Goal: Task Accomplishment & Management: Complete application form

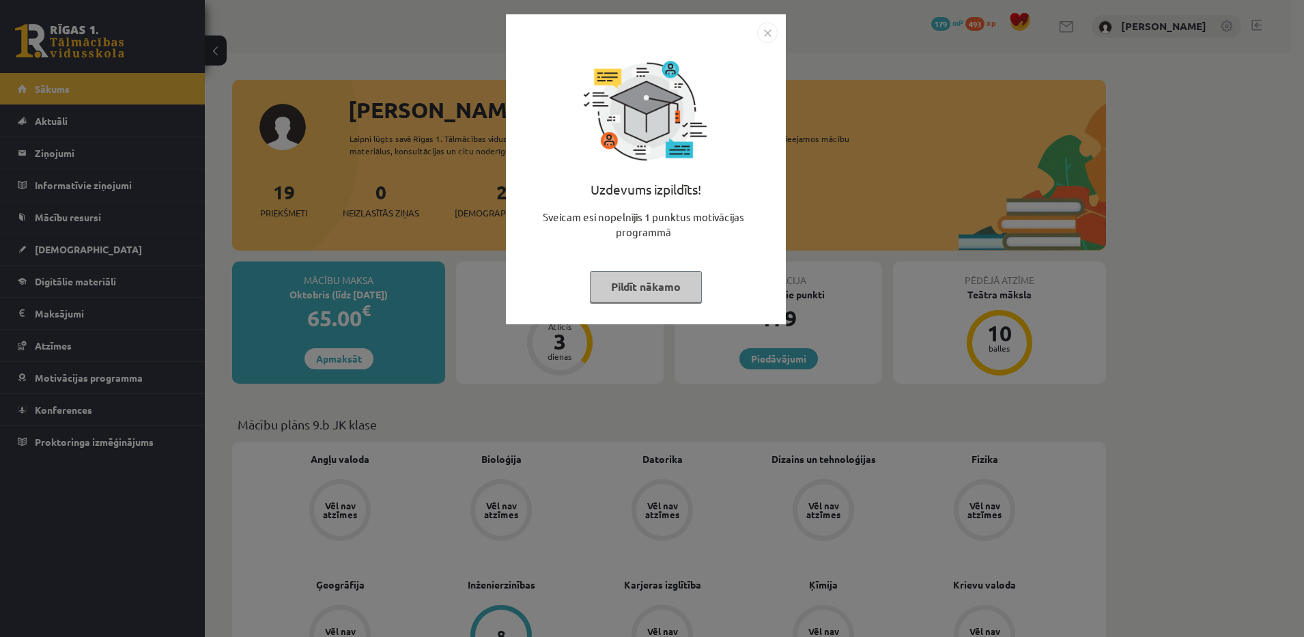
click at [627, 288] on button "Pildīt nākamo" at bounding box center [646, 286] width 112 height 31
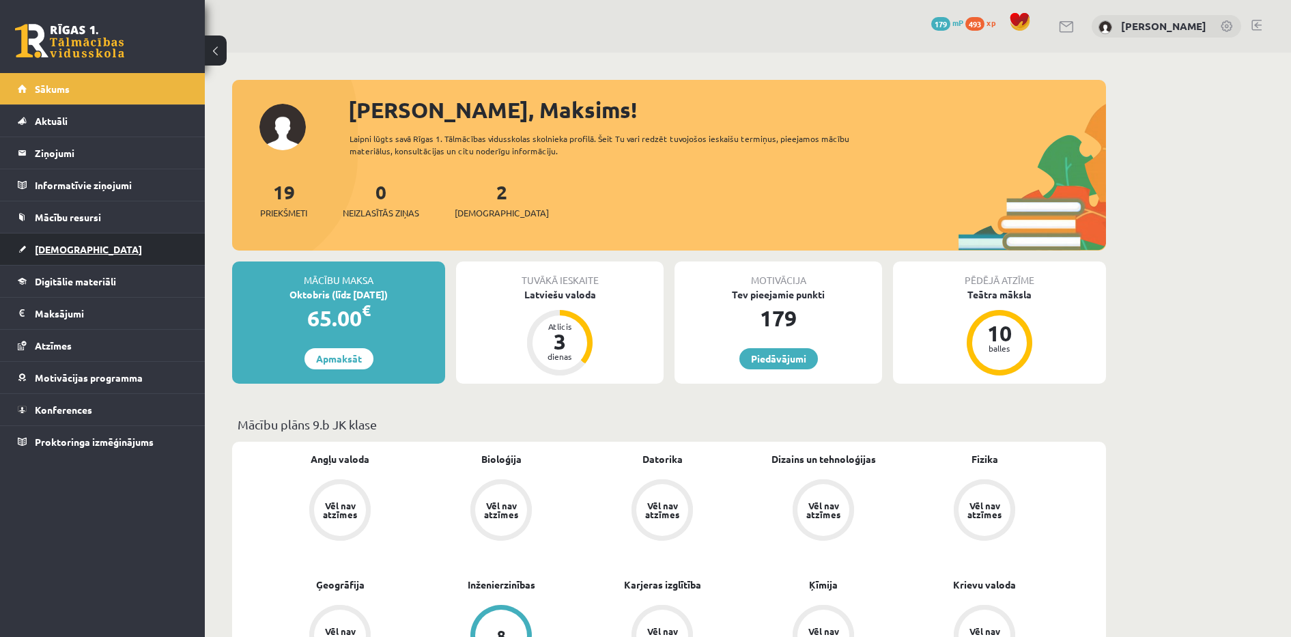
click at [61, 240] on link "[DEMOGRAPHIC_DATA]" at bounding box center [103, 248] width 170 height 31
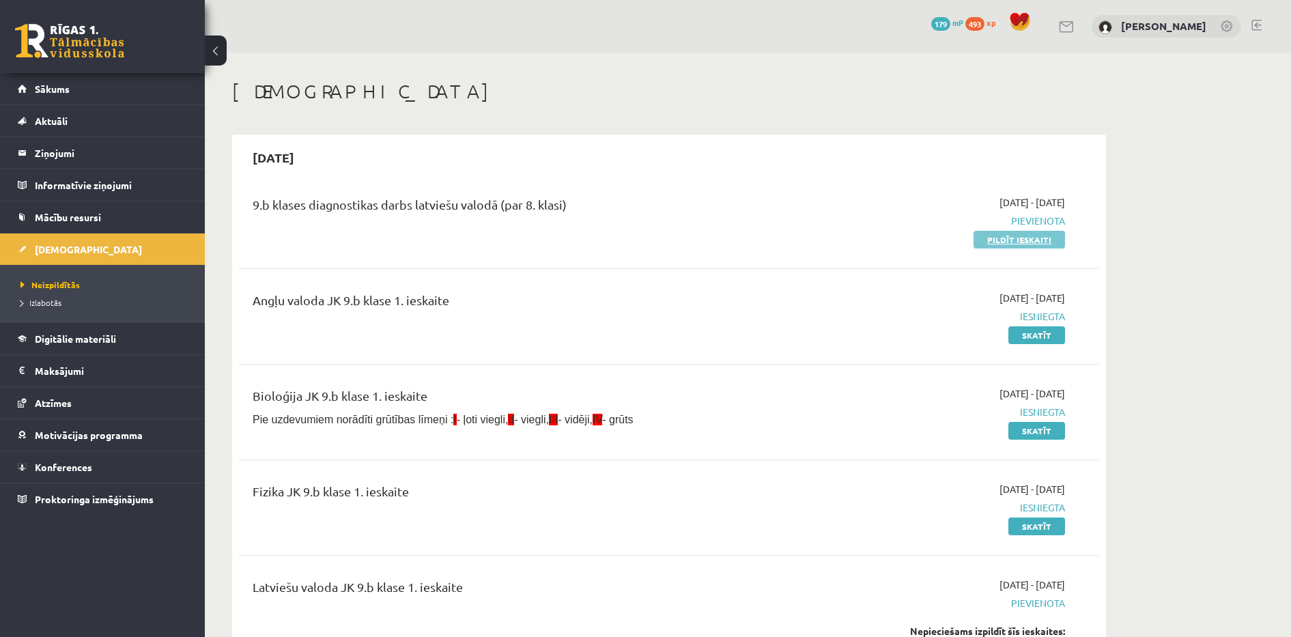
click at [1018, 246] on link "Pildīt ieskaiti" at bounding box center [1019, 240] width 91 height 18
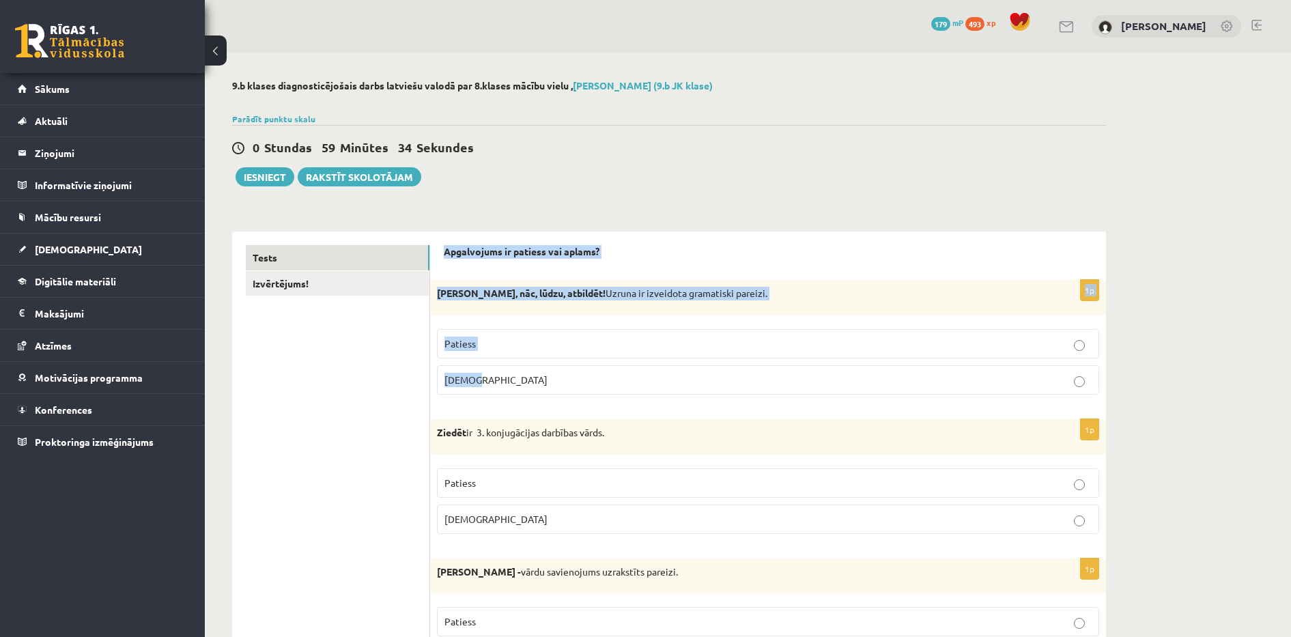
drag, startPoint x: 444, startPoint y: 251, endPoint x: 597, endPoint y: 370, distance: 194.1
copy form "Apgalvojums ir patiess vai aplams? 1p [PERSON_NAME], nāc, lūdzu, atbildēt! Uzru…"
click at [467, 384] on span "[DEMOGRAPHIC_DATA]" at bounding box center [495, 379] width 103 height 12
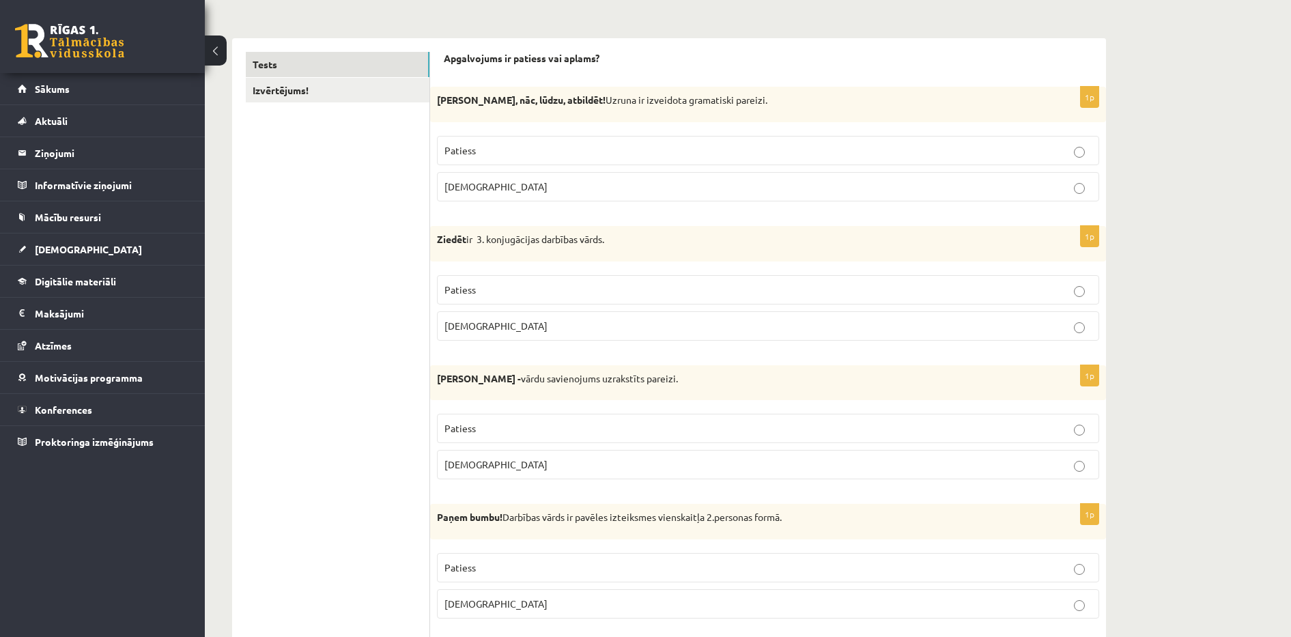
scroll to position [227, 0]
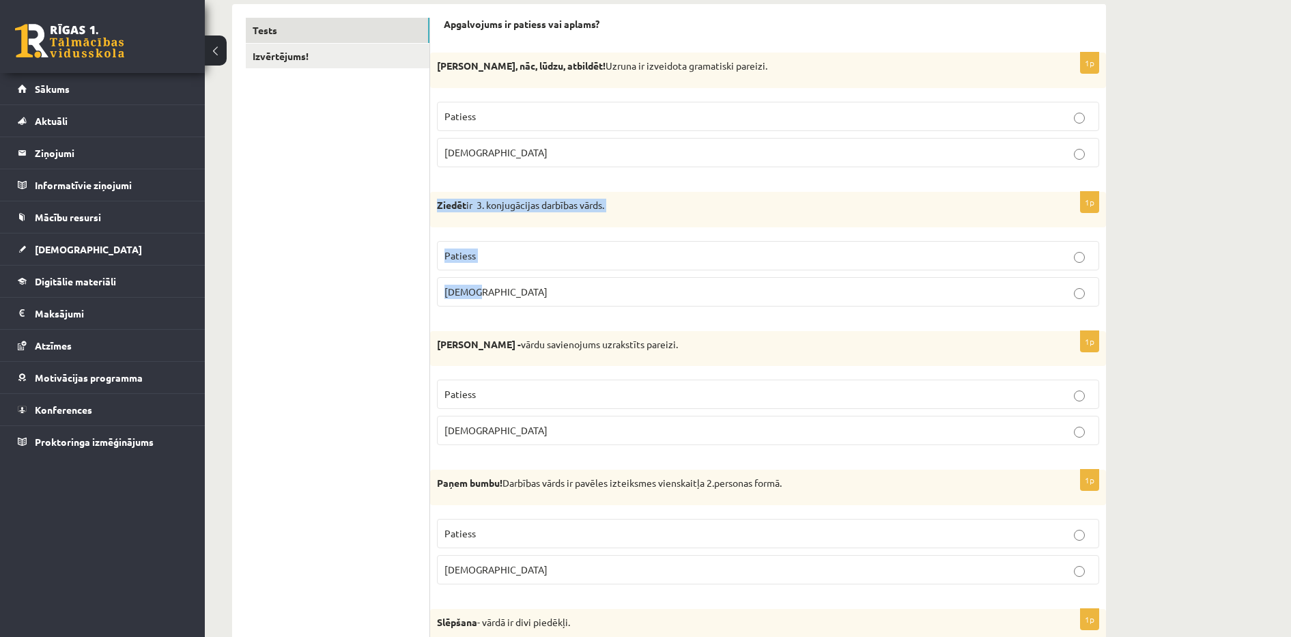
drag, startPoint x: 438, startPoint y: 202, endPoint x: 495, endPoint y: 279, distance: 95.2
click at [495, 279] on div "1p Ziedēt ir 3. konjugācijas darbības vārds. Patiess [DEMOGRAPHIC_DATA]" at bounding box center [768, 255] width 676 height 126
copy div "Ziedēt ir 3. konjugācijas darbības vārds. Patiess [DEMOGRAPHIC_DATA]"
click at [476, 251] on p "Patiess" at bounding box center [767, 256] width 647 height 14
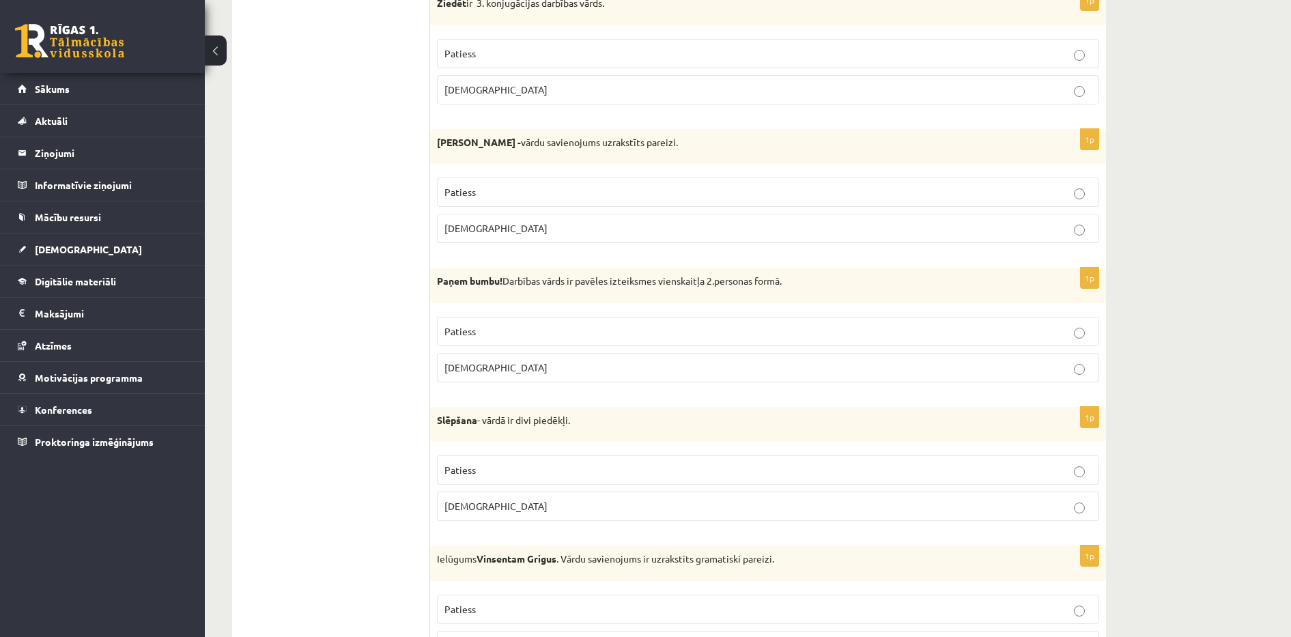
scroll to position [432, 0]
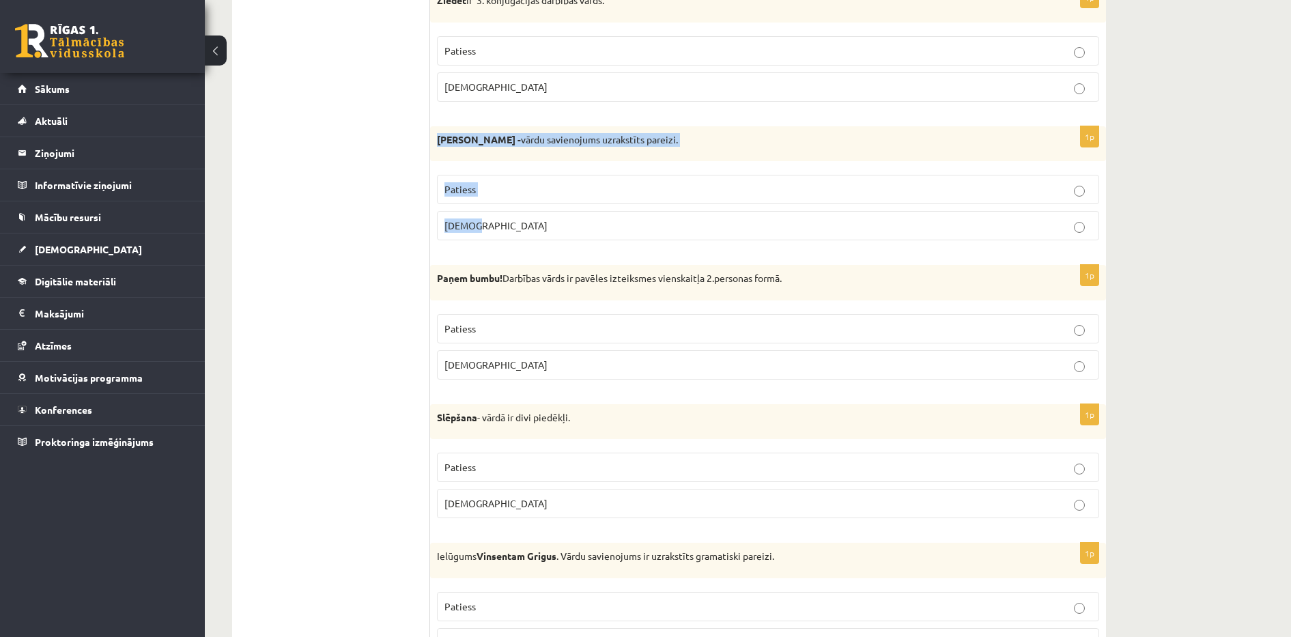
drag, startPoint x: 437, startPoint y: 140, endPoint x: 490, endPoint y: 216, distance: 93.2
click at [490, 216] on div "1p Abģērbu veikals - vārdu savienojums uzrakstīts pareizi. Patiess Aplams" at bounding box center [768, 189] width 676 height 126
copy div "Abģērbu veikals - vārdu savienojums uzrakstīts pareizi. Patiess Aplams"
click at [487, 227] on p "Aplams" at bounding box center [767, 225] width 647 height 14
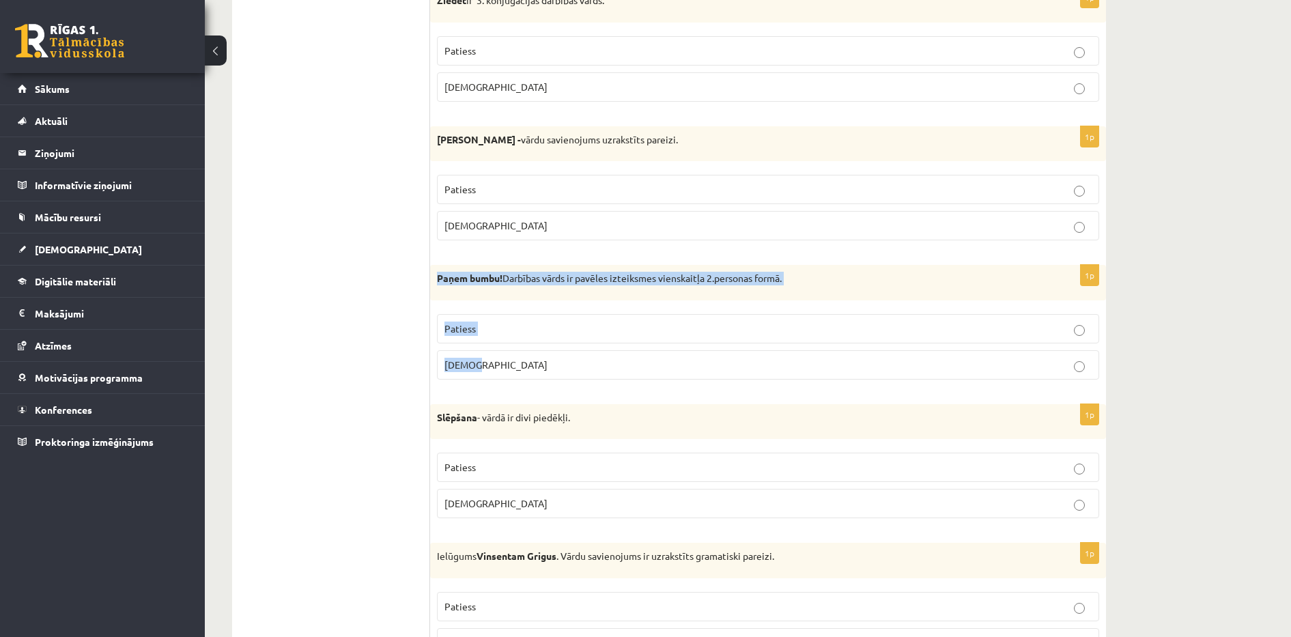
drag, startPoint x: 438, startPoint y: 277, endPoint x: 553, endPoint y: 354, distance: 138.4
click at [553, 354] on div "1p Paņem bumbu! Darbības vārds ir pavēles izteiksmes vienskaitļa 2.personas for…" at bounding box center [768, 328] width 676 height 126
copy div "Paņem bumbu! Darbības vārds ir pavēles izteiksmes vienskaitļa 2.personas formā.…"
click at [474, 328] on span "Patiess" at bounding box center [459, 328] width 31 height 12
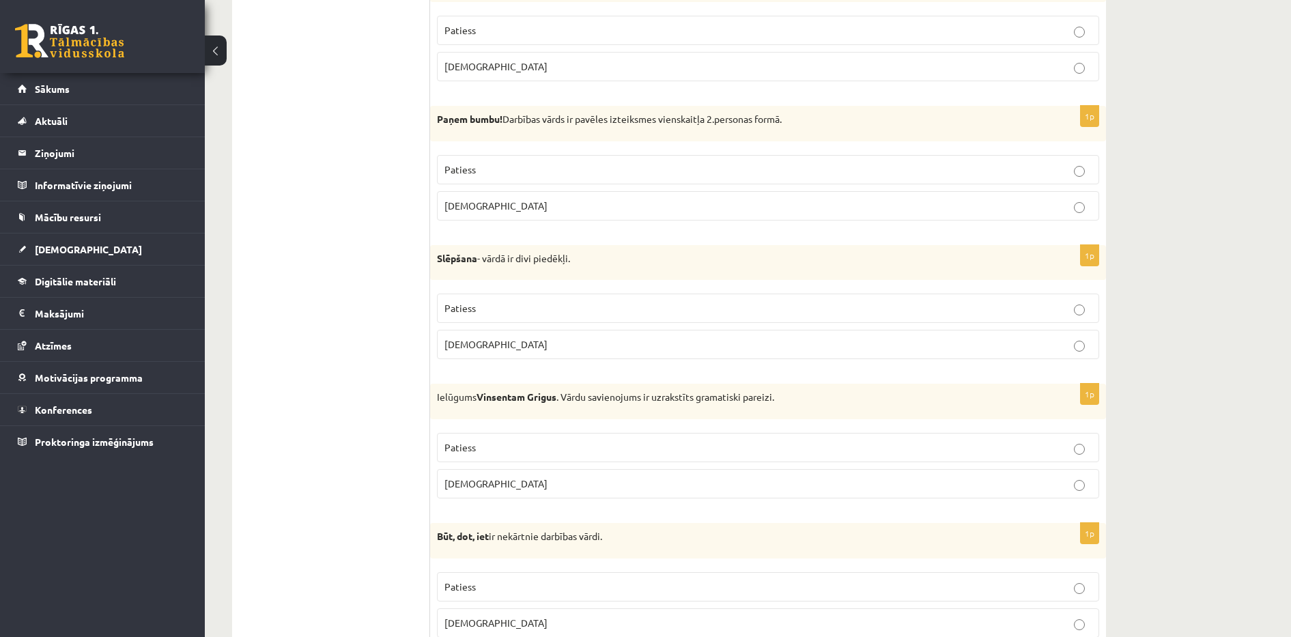
scroll to position [625, 0]
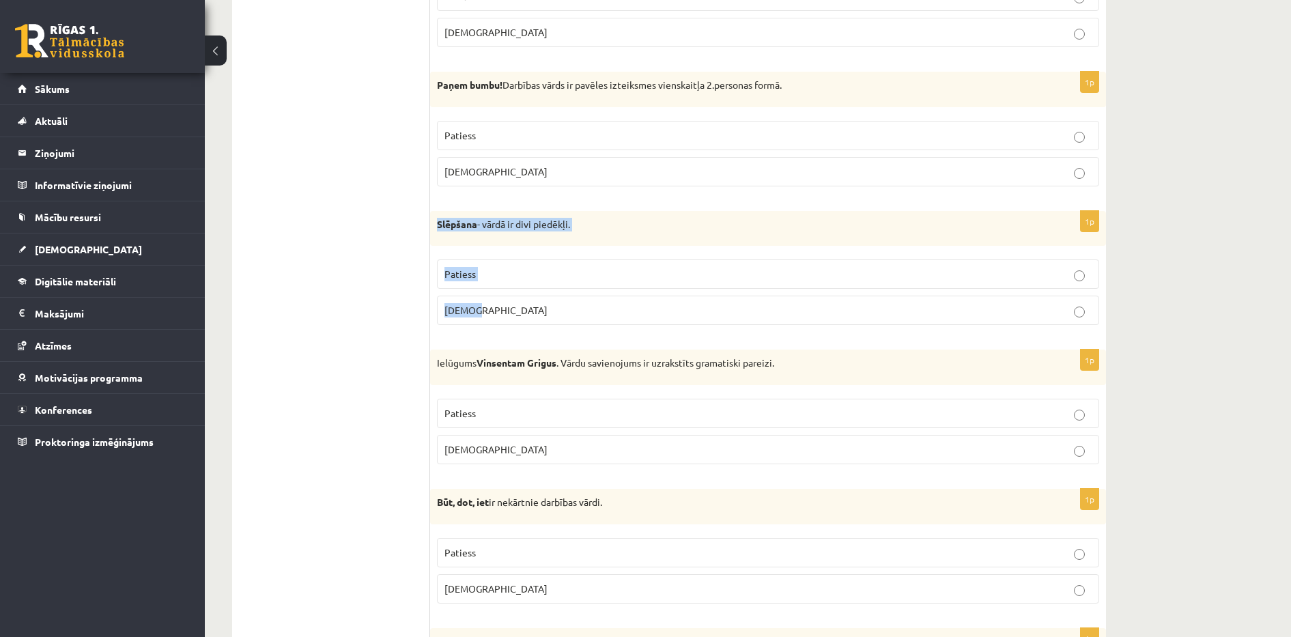
drag, startPoint x: 436, startPoint y: 223, endPoint x: 513, endPoint y: 307, distance: 114.1
click at [513, 307] on div "1p Slēpšana - vārdā ir divi piedēkļi. Patiess Aplams" at bounding box center [768, 274] width 676 height 126
copy div "Slēpšana - vārdā ir divi piedēkļi. Patiess Aplams"
click at [481, 315] on p "Aplams" at bounding box center [767, 310] width 647 height 14
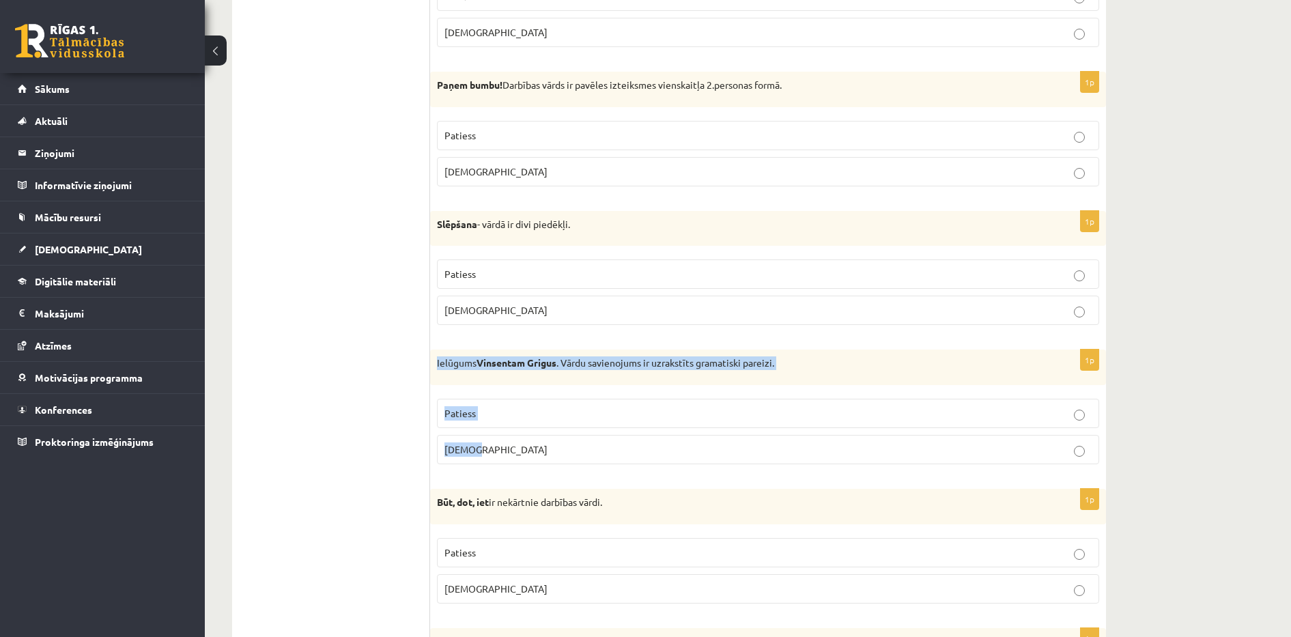
drag, startPoint x: 437, startPoint y: 365, endPoint x: 505, endPoint y: 439, distance: 101.0
click at [505, 439] on div "1p Ielūgums Vinsentam Grigus . Vārdu savienojums ir uzrakstīts gramatiski parei…" at bounding box center [768, 413] width 676 height 126
copy div "Ielūgums Vinsentam Grigus . Vārdu savienojums ir uzrakstīts gramatiski pareizi.…"
click at [485, 452] on p "Aplams" at bounding box center [767, 449] width 647 height 14
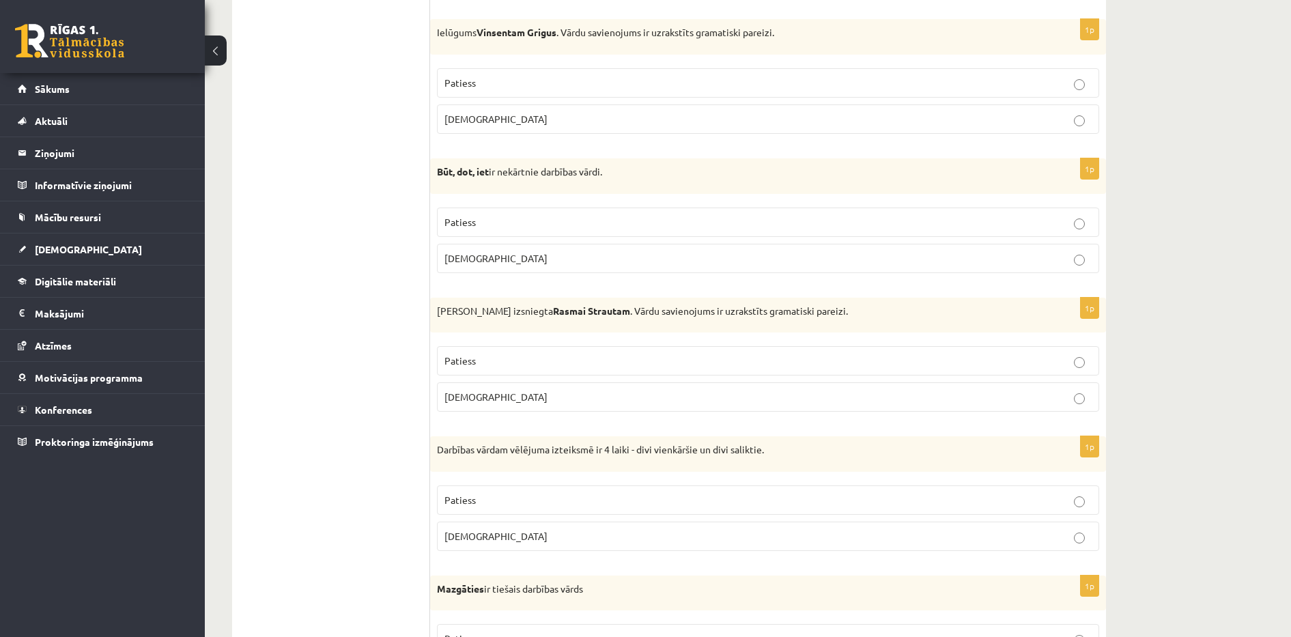
scroll to position [1104, 0]
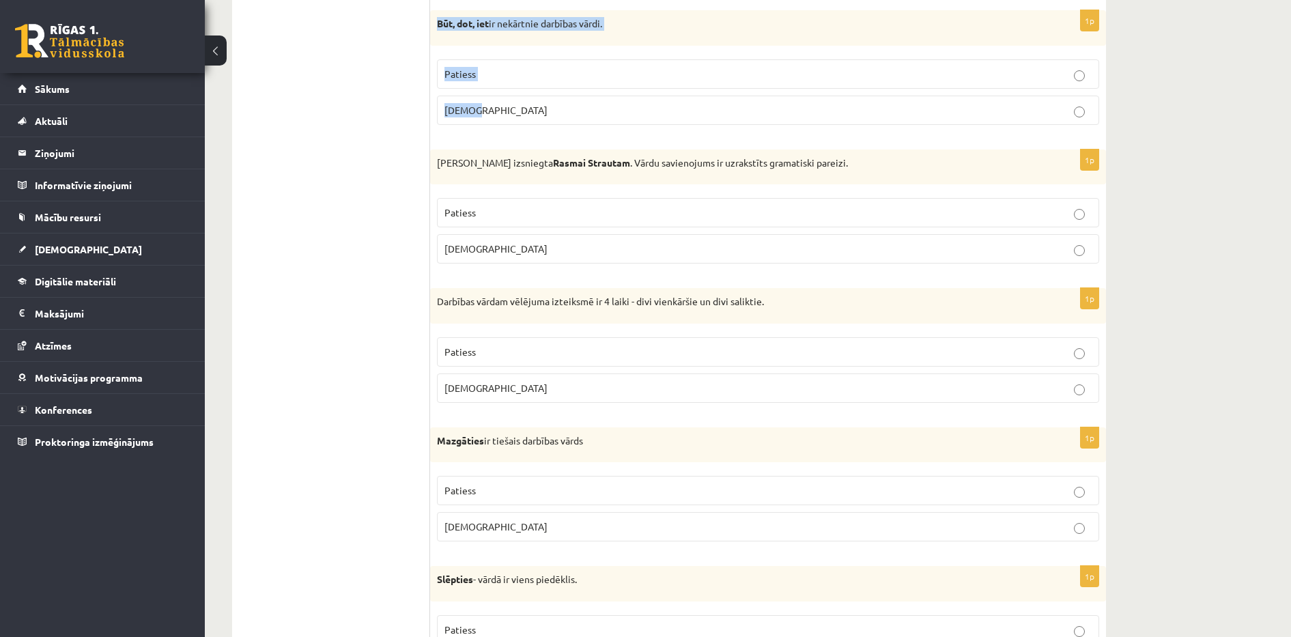
drag, startPoint x: 434, startPoint y: 19, endPoint x: 543, endPoint y: 113, distance: 143.7
click at [543, 113] on div "1p Būt, dot, iet ir nekārtnie darbības vārdi. Patiess Aplams" at bounding box center [768, 73] width 676 height 126
copy div "Būt, dot, iet ir nekārtnie darbības vārdi. Patiess Aplams"
click at [469, 74] on span "Patiess" at bounding box center [459, 74] width 31 height 12
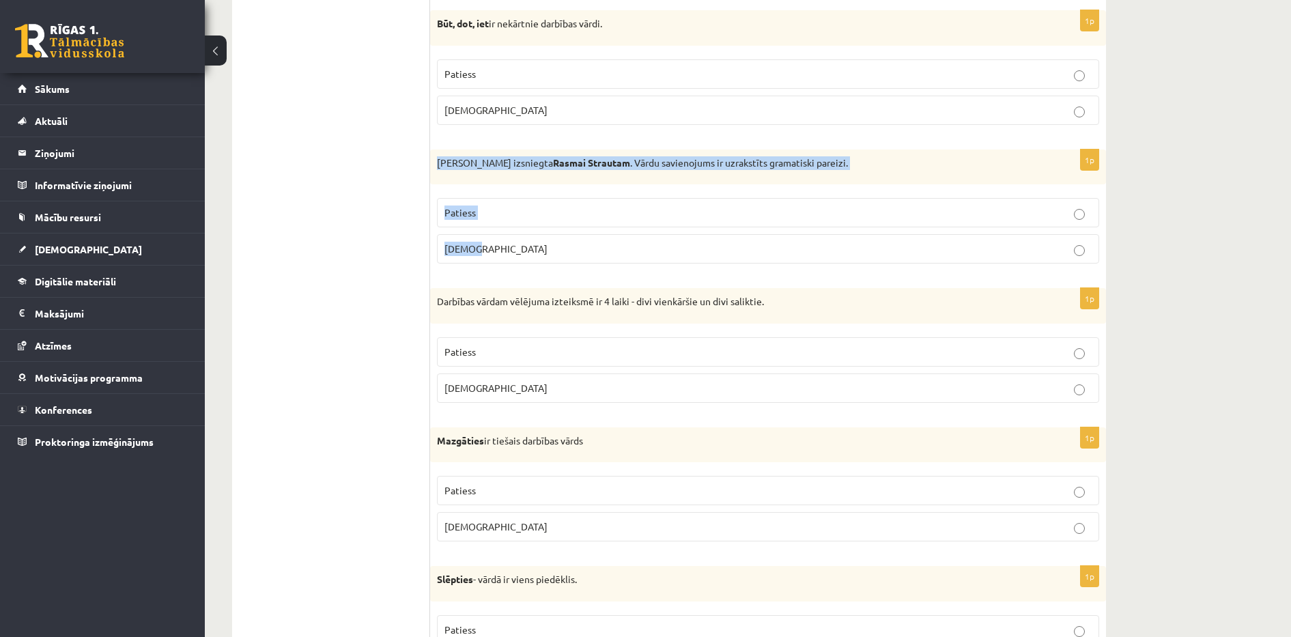
drag, startPoint x: 437, startPoint y: 160, endPoint x: 541, endPoint y: 246, distance: 135.7
click at [541, 246] on div "1p Izziņa izsniegta Rasmai Strautam . Vārdu savienojums ir uzrakstīts gramatisk…" at bounding box center [768, 213] width 676 height 126
copy div "Izziņa izsniegta Rasmai Strautam . Vārdu savienojums ir uzrakstīts gramatiski p…"
click at [475, 245] on span "Aplams" at bounding box center [495, 248] width 103 height 12
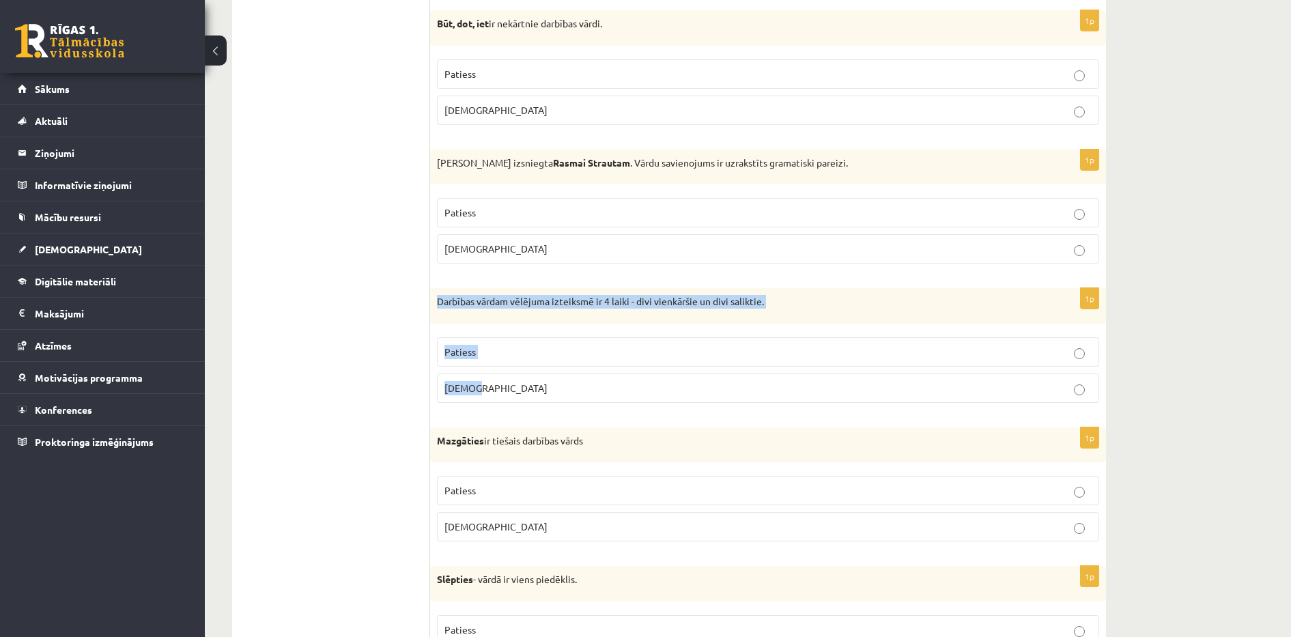
drag, startPoint x: 434, startPoint y: 298, endPoint x: 526, endPoint y: 389, distance: 129.4
click at [526, 389] on div "1p Darbības vārdam vēlējuma izteiksmē ir 4 laiki - divi vienkāršie un divi sali…" at bounding box center [768, 351] width 676 height 126
copy div "Darbības vārdam vēlējuma izteiksmē ir 4 laiki - divi vienkāršie un divi salikti…"
click at [545, 350] on p "Patiess" at bounding box center [767, 352] width 647 height 14
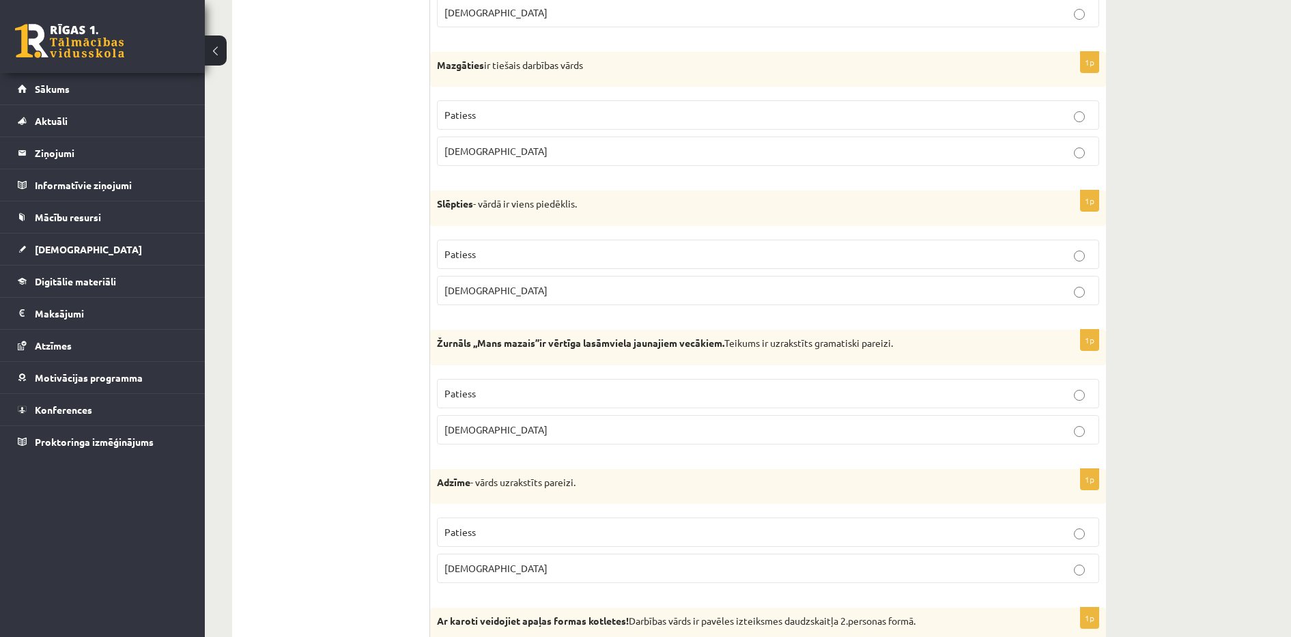
scroll to position [1514, 0]
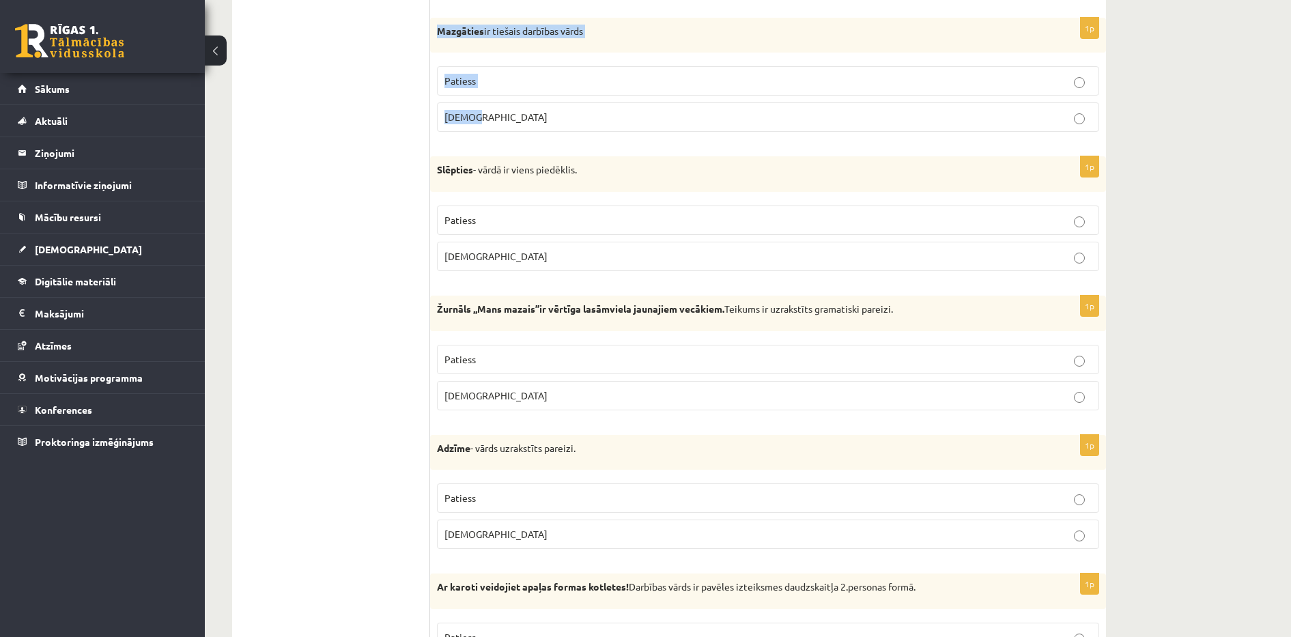
drag, startPoint x: 436, startPoint y: 33, endPoint x: 509, endPoint y: 116, distance: 110.3
click at [509, 116] on div "1p Mazgāties ir tiešais darbības vārds Patiess Aplams" at bounding box center [768, 81] width 676 height 126
copy div "Mazgāties ir tiešais darbības vārds Patiess Aplams"
click at [479, 118] on p "Aplams" at bounding box center [767, 117] width 647 height 14
drag, startPoint x: 436, startPoint y: 169, endPoint x: 498, endPoint y: 249, distance: 101.7
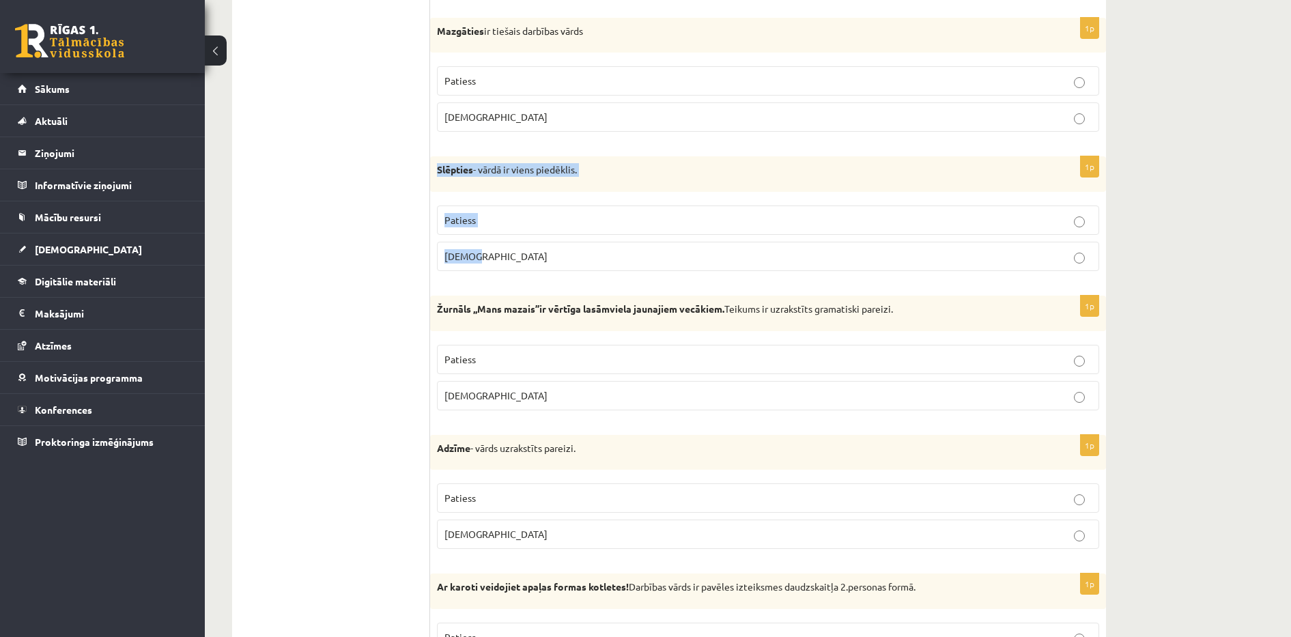
click at [498, 249] on div "1p Slēpties - vārdā ir viens piedēklis. Patiess Aplams" at bounding box center [768, 219] width 676 height 126
click at [504, 221] on p "Patiess" at bounding box center [767, 220] width 647 height 14
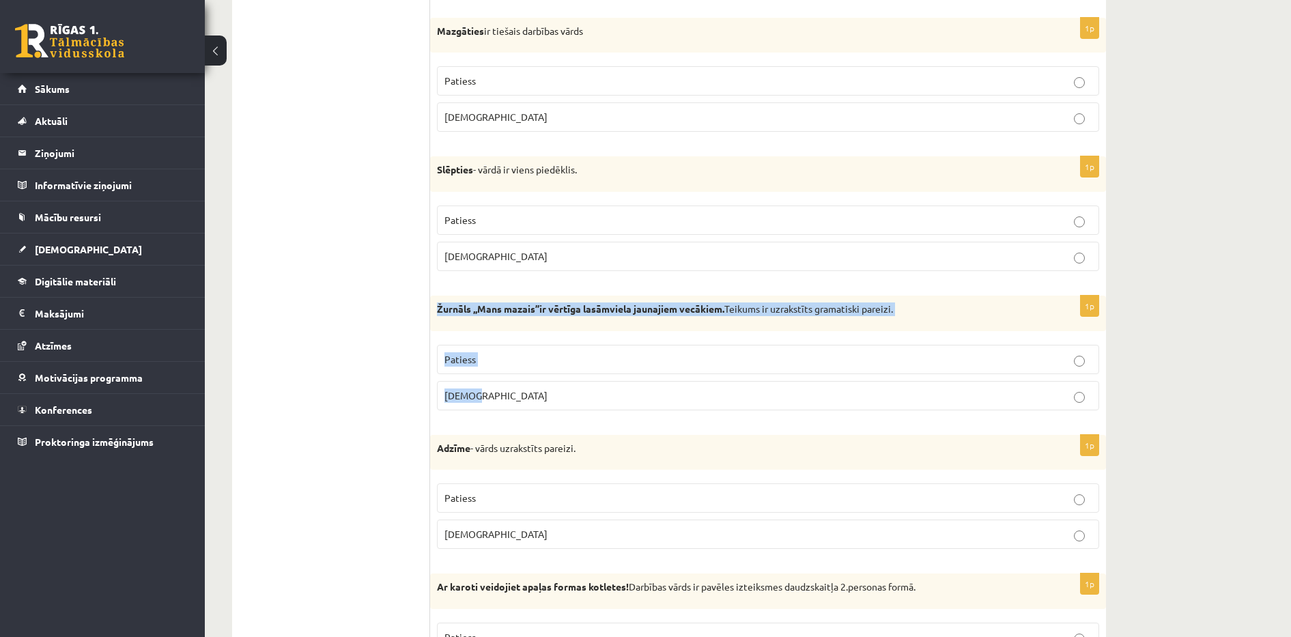
drag, startPoint x: 439, startPoint y: 307, endPoint x: 531, endPoint y: 386, distance: 121.1
click at [531, 386] on div "1p Žurnāls ,,Mans mazais’’ir vērtīga lasāmviela jaunajiem vecākiem. Teikums ir …" at bounding box center [768, 359] width 676 height 126
click at [463, 352] on p "Patiess" at bounding box center [767, 359] width 647 height 14
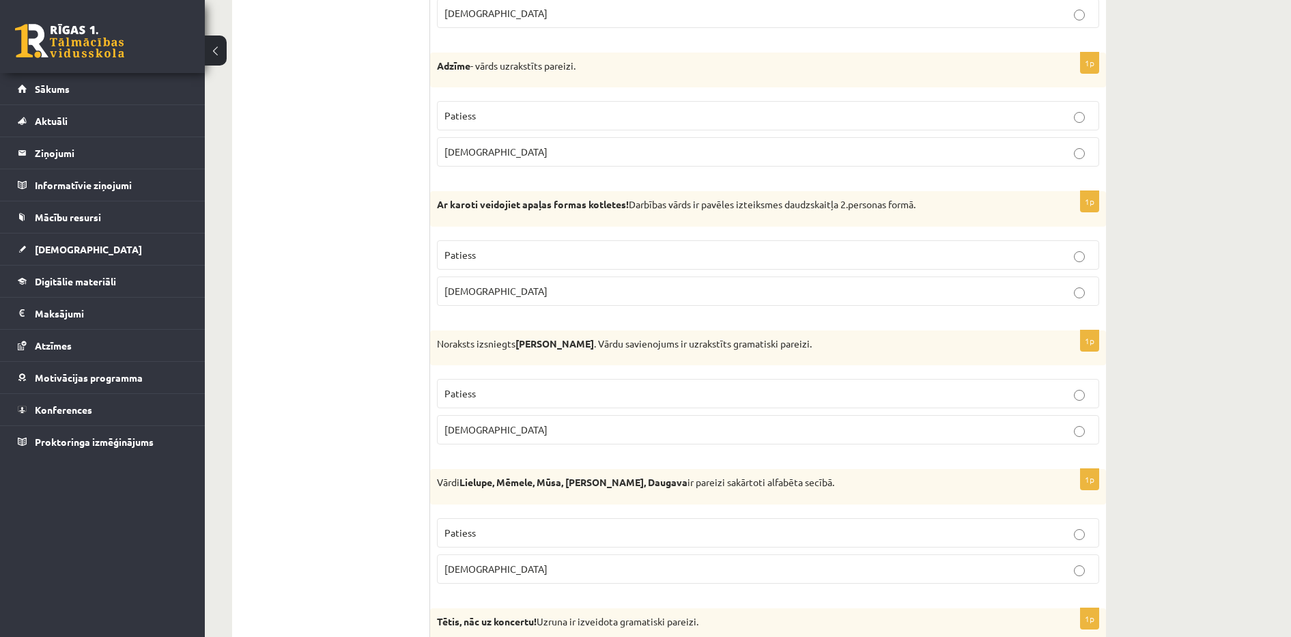
scroll to position [1895, 0]
click at [482, 150] on p "Aplams" at bounding box center [767, 152] width 647 height 14
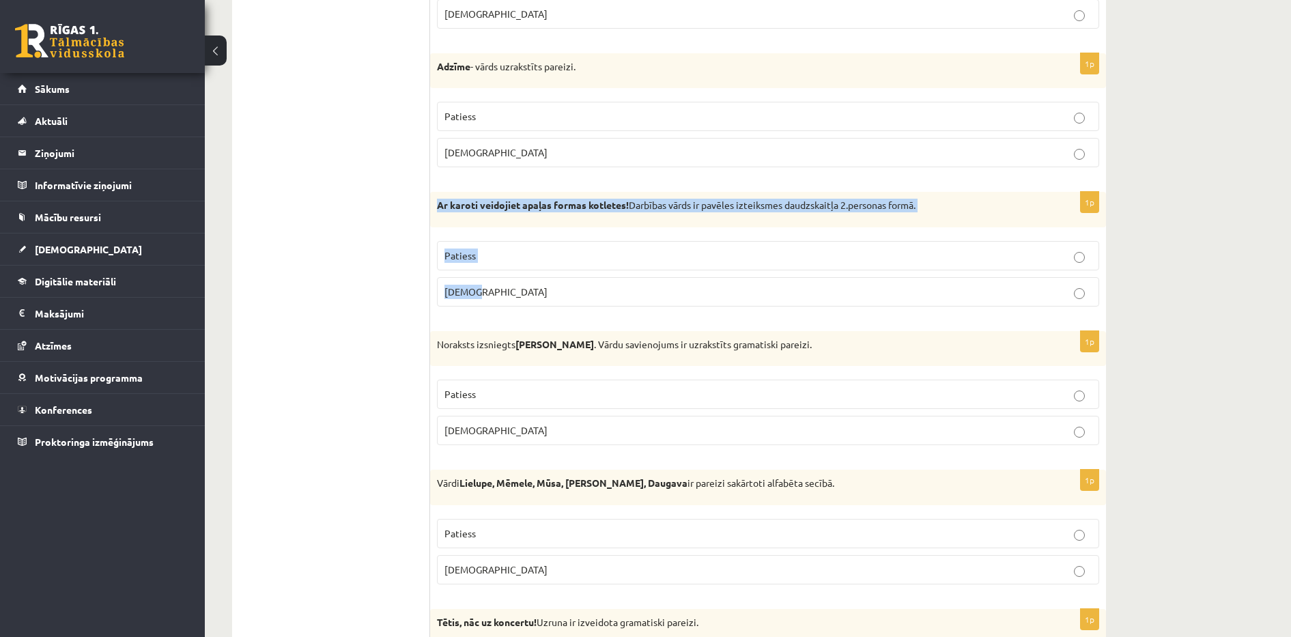
drag, startPoint x: 438, startPoint y: 205, endPoint x: 500, endPoint y: 288, distance: 103.4
click at [500, 288] on div "1p Ar karoti veidojiet apaļas formas kotletes! Darbības vārds ir pavēles izteik…" at bounding box center [768, 255] width 676 height 126
click at [522, 257] on p "Patiess" at bounding box center [767, 256] width 647 height 14
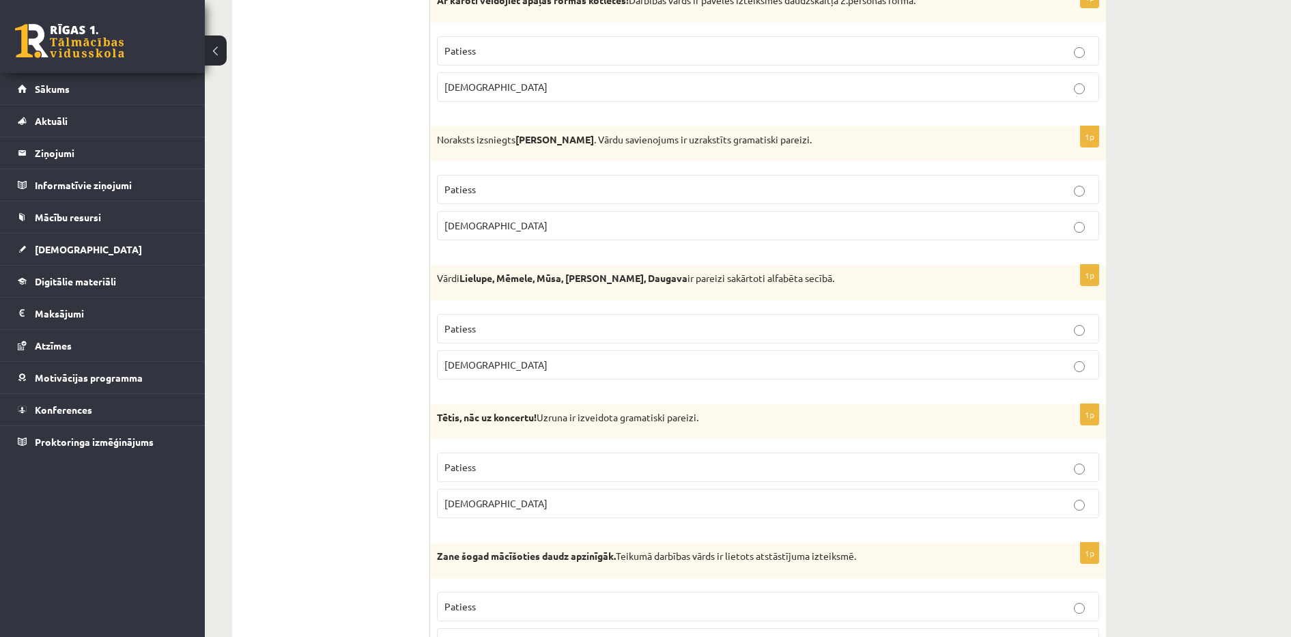
scroll to position [2134, 0]
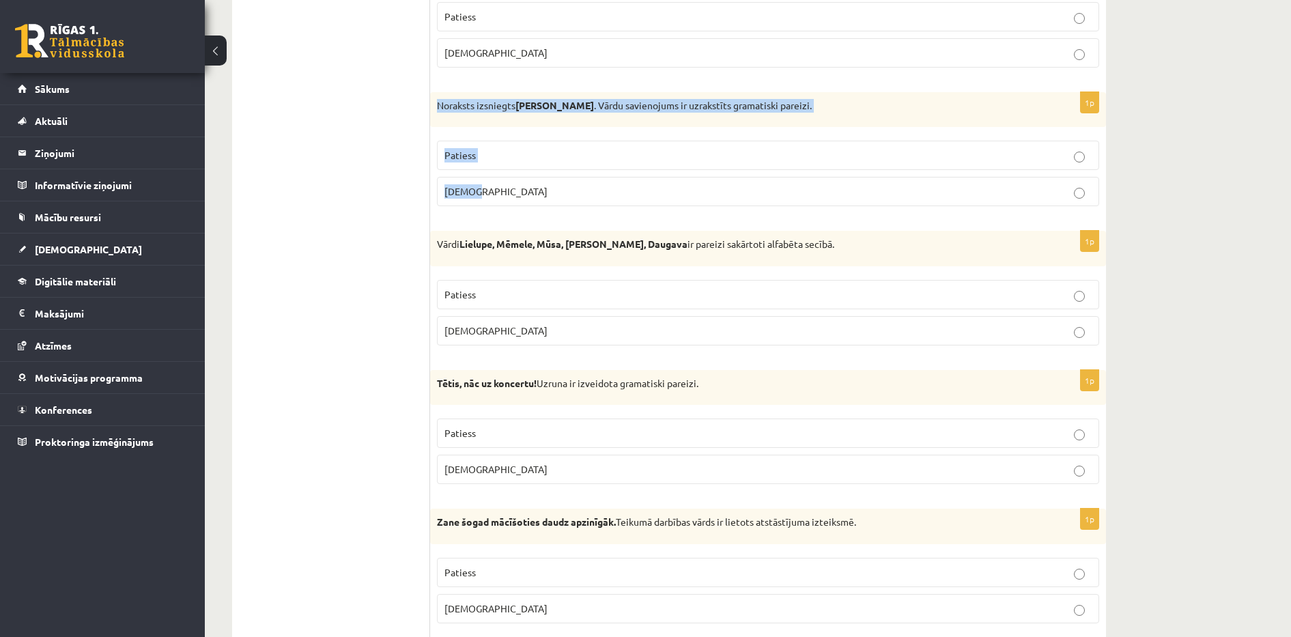
drag, startPoint x: 439, startPoint y: 111, endPoint x: 529, endPoint y: 195, distance: 123.6
click at [529, 195] on div "1p Noraksts izsniegts Jurim Cinkum . Vārdu savienojums ir uzrakstīts gramatiski…" at bounding box center [768, 155] width 676 height 126
click at [491, 197] on p "Aplams" at bounding box center [767, 191] width 647 height 14
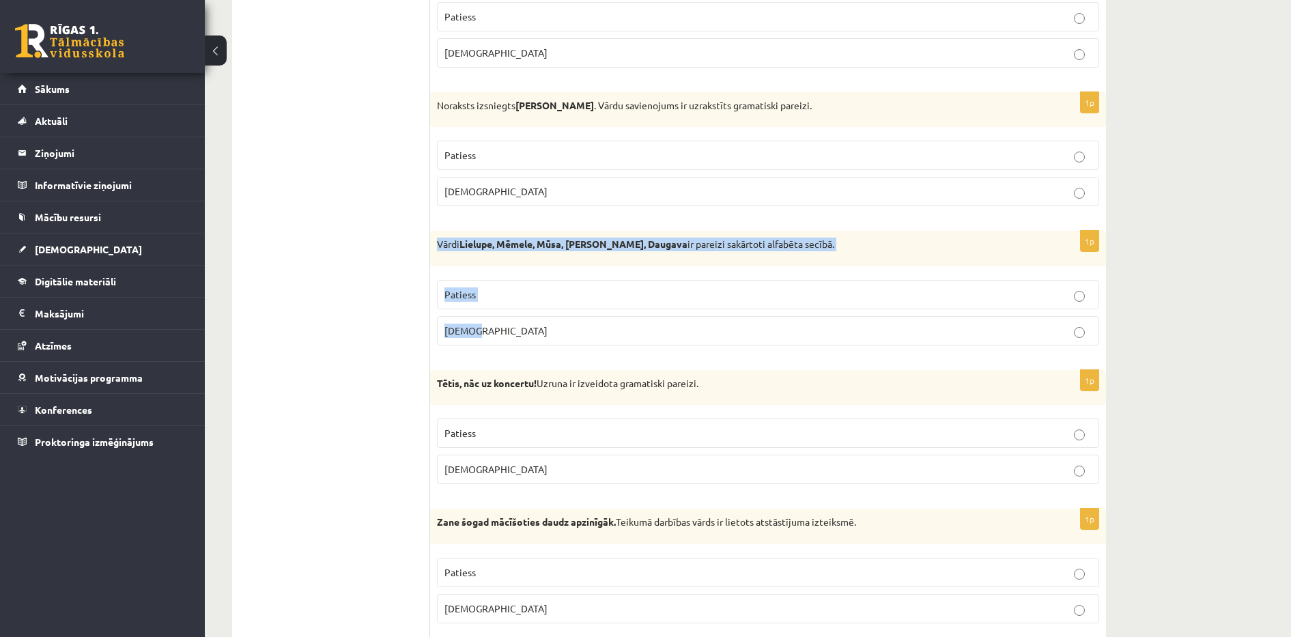
drag, startPoint x: 436, startPoint y: 244, endPoint x: 533, endPoint y: 326, distance: 126.9
click at [533, 326] on div "1p Vārdi Lielupe, Mēmele, Mūsa, Misa, Daugava ir pareizi sakārtoti alfabēta sec…" at bounding box center [768, 294] width 676 height 126
click at [496, 335] on p "Aplams" at bounding box center [767, 331] width 647 height 14
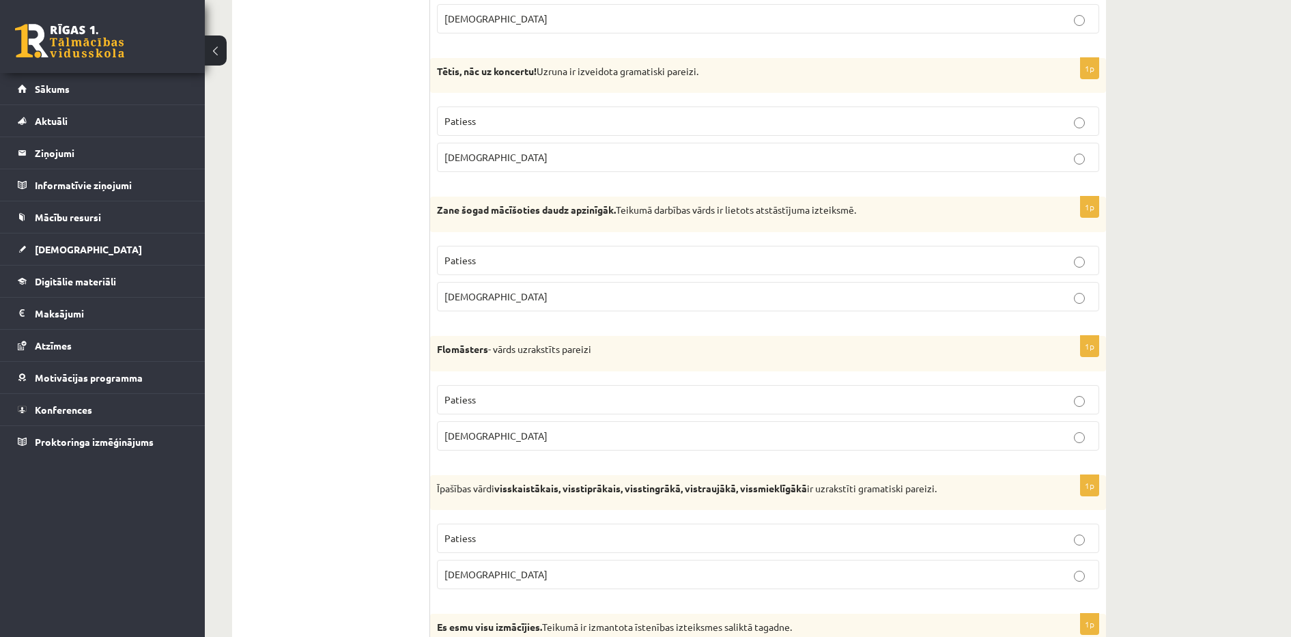
scroll to position [2448, 0]
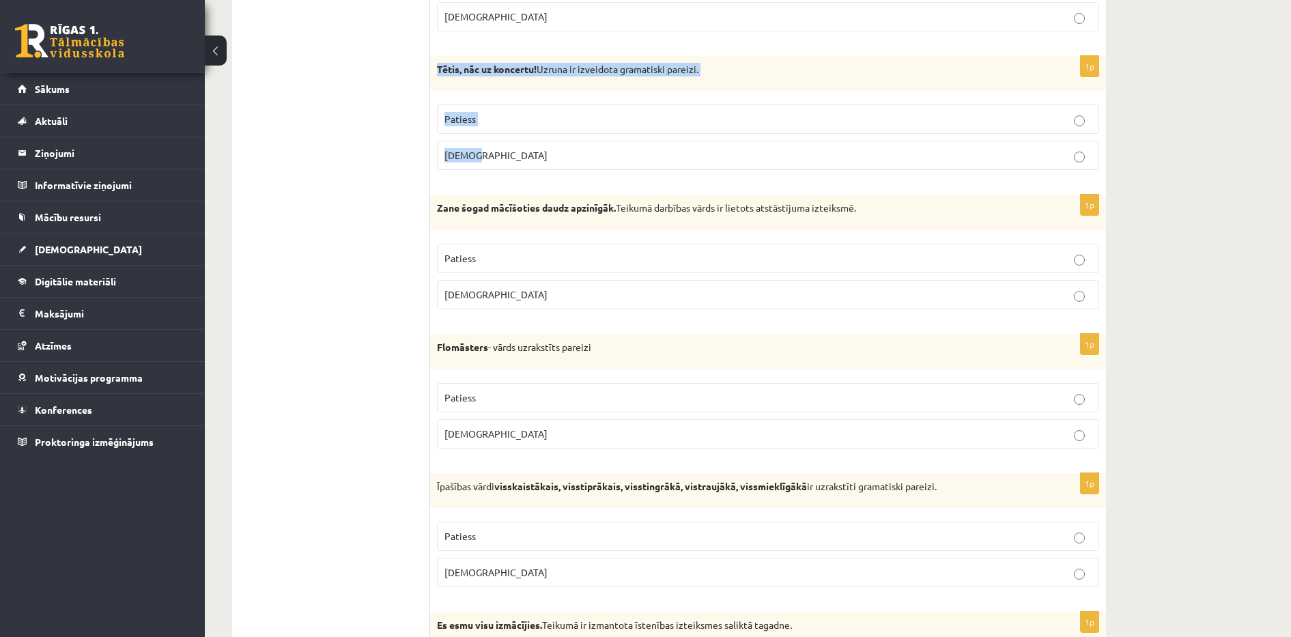
drag, startPoint x: 439, startPoint y: 72, endPoint x: 505, endPoint y: 171, distance: 118.2
click at [505, 171] on div "1p Tētis, nāc uz koncertu! Uzruna ir izveidota gramatiski pareizi. Patiess Apla…" at bounding box center [768, 119] width 676 height 126
click at [488, 119] on p "Patiess" at bounding box center [767, 119] width 647 height 14
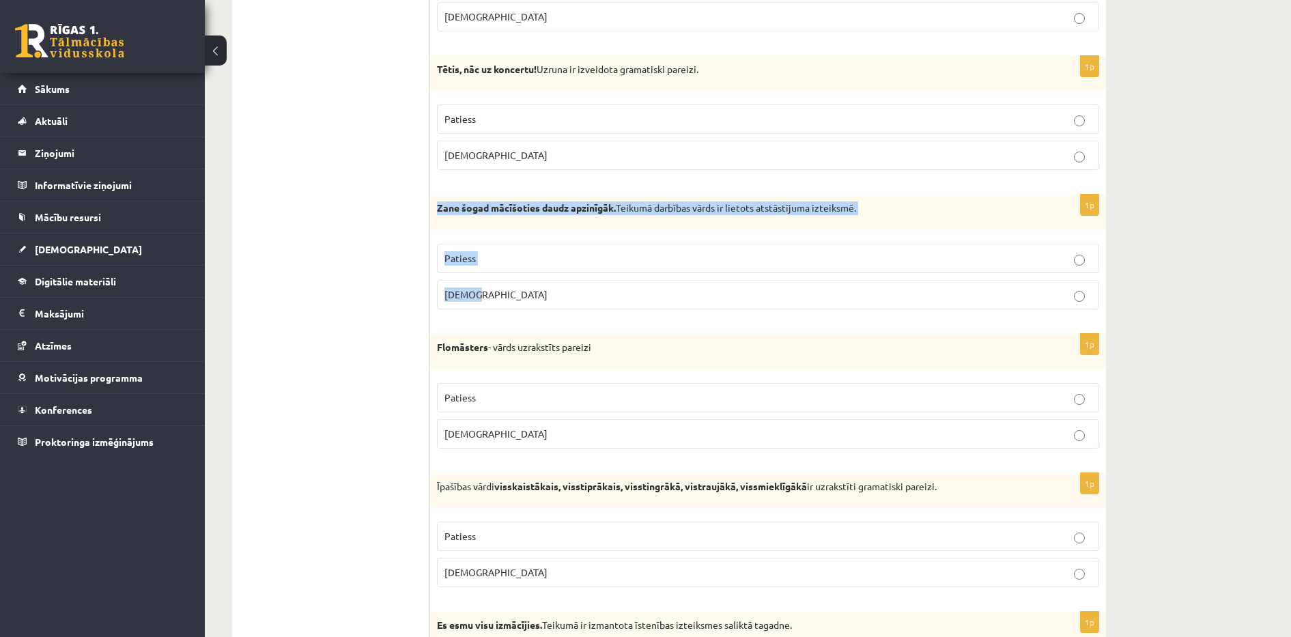
drag, startPoint x: 438, startPoint y: 205, endPoint x: 504, endPoint y: 292, distance: 108.7
click at [504, 292] on div "1p Zane šogad mācīšoties daudz apzinīgāk. Teikumā darbības vārds ir lietots ats…" at bounding box center [768, 258] width 676 height 126
click at [509, 300] on p "Aplams" at bounding box center [767, 294] width 647 height 14
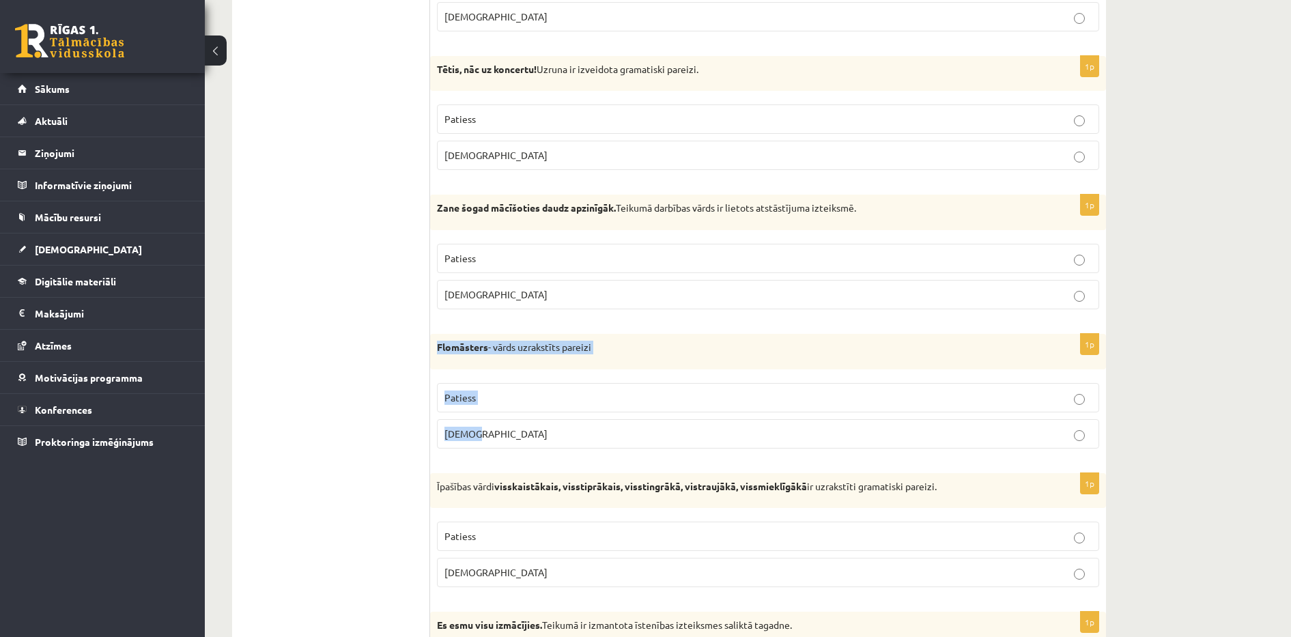
drag, startPoint x: 439, startPoint y: 346, endPoint x: 502, endPoint y: 424, distance: 100.4
click at [502, 424] on div "1p Flomāsters - vārds uzrakstīts pareizi Patiess Aplams" at bounding box center [768, 397] width 676 height 126
click at [472, 397] on span "Patiess" at bounding box center [459, 397] width 31 height 12
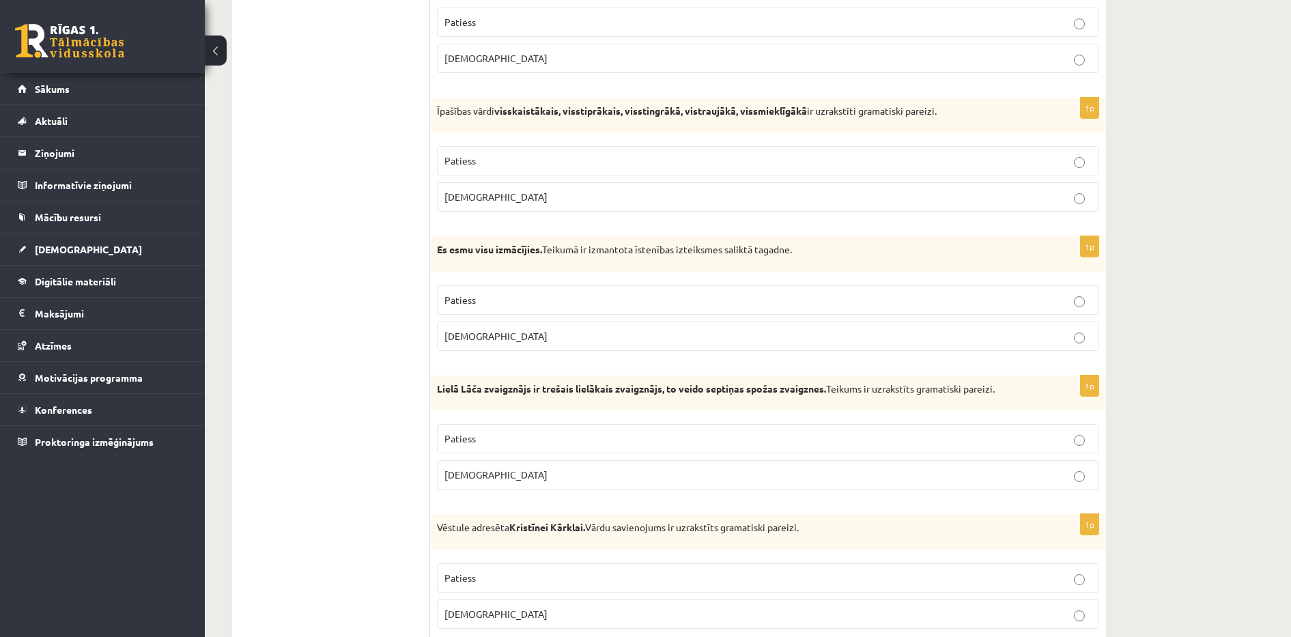
scroll to position [2858, 0]
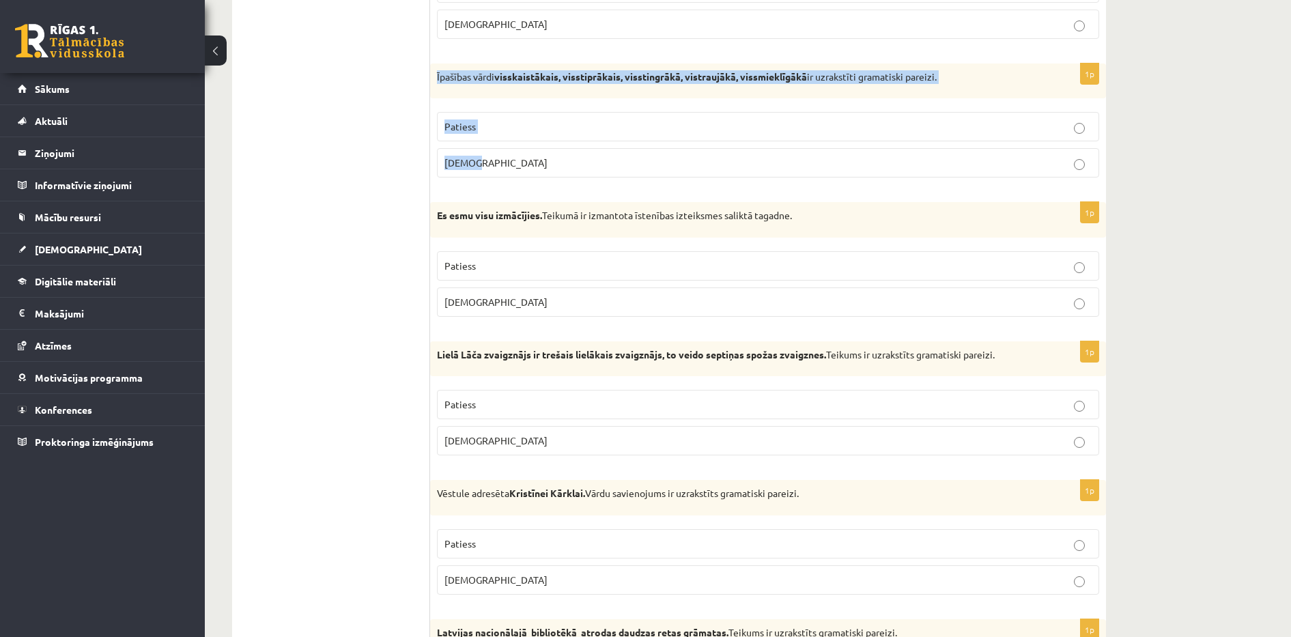
drag, startPoint x: 437, startPoint y: 79, endPoint x: 527, endPoint y: 180, distance: 135.4
click at [527, 180] on div "1p Īpašības vārdi visskaistākais, visstiprākais, visstingrākā, vistraujākā, vis…" at bounding box center [768, 126] width 676 height 126
click at [494, 126] on p "Patiess" at bounding box center [767, 126] width 647 height 14
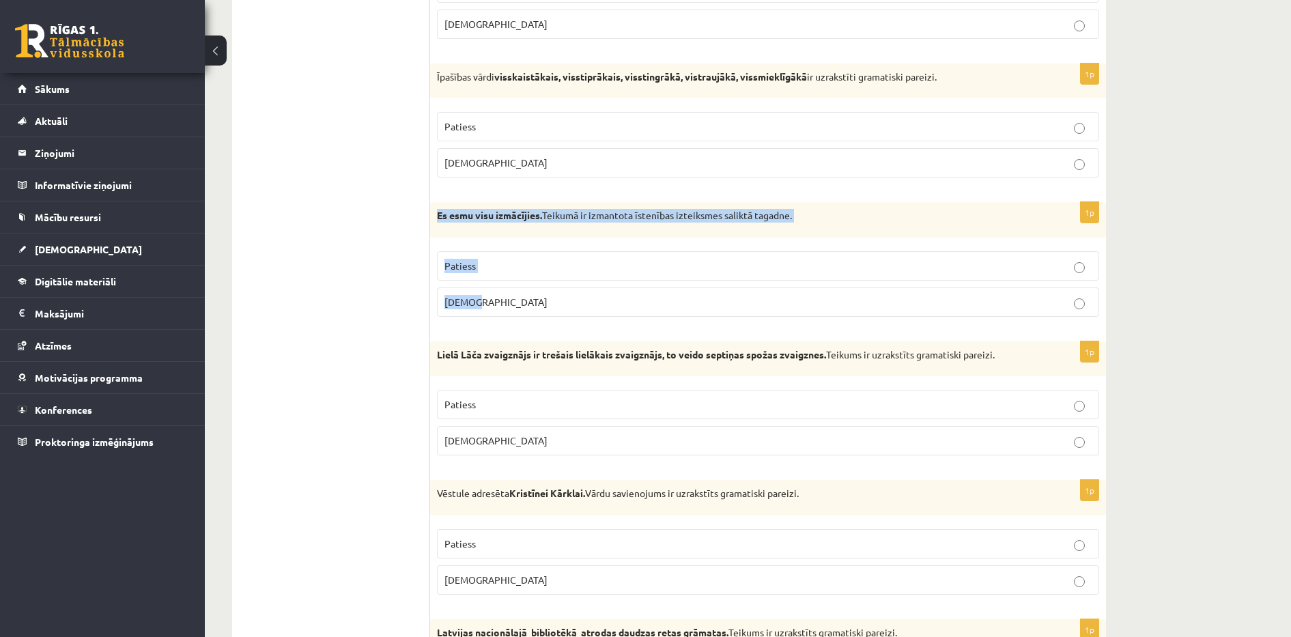
drag, startPoint x: 435, startPoint y: 211, endPoint x: 496, endPoint y: 304, distance: 111.5
click at [496, 304] on div "1p Es esmu visu izmācījies. Teikumā ir izmantota īstenības izteiksmes saliktā t…" at bounding box center [768, 265] width 676 height 126
click at [459, 267] on span "Patiess" at bounding box center [459, 265] width 31 height 12
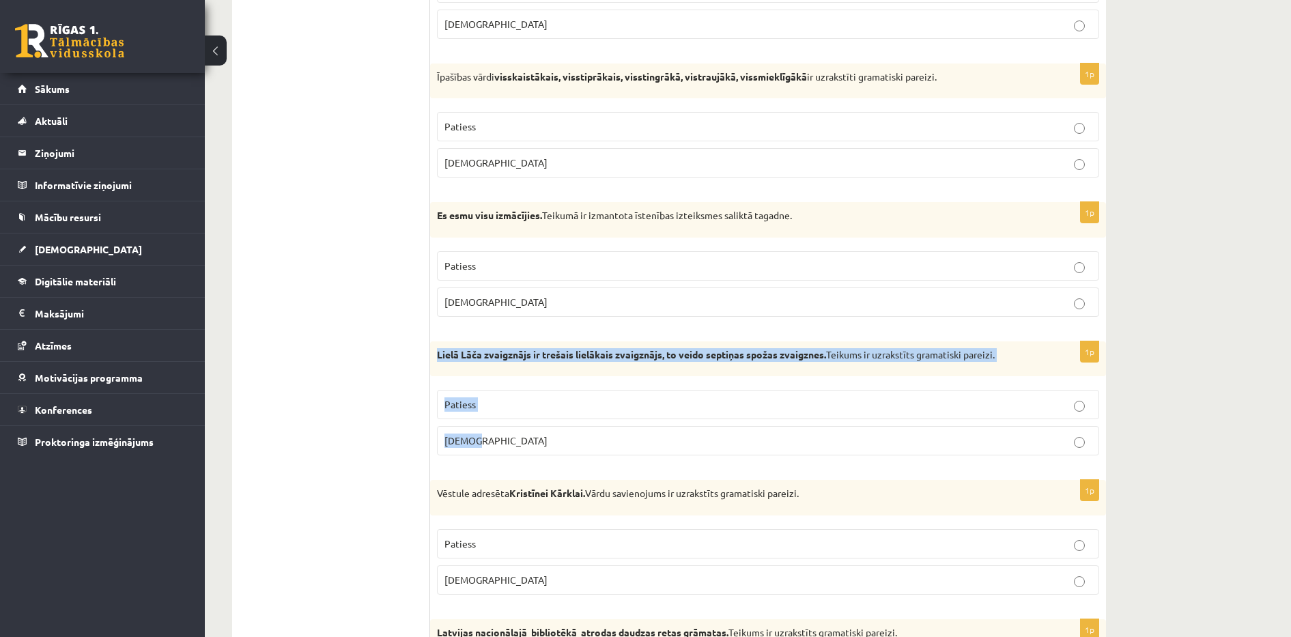
drag, startPoint x: 436, startPoint y: 354, endPoint x: 523, endPoint y: 436, distance: 119.8
click at [523, 436] on div "1p Lielā Lāča zvaigznājs ir trešais lielākais zvaigznājs, to veido septiņas spo…" at bounding box center [768, 404] width 676 height 126
click at [512, 406] on p "Patiess" at bounding box center [767, 404] width 647 height 14
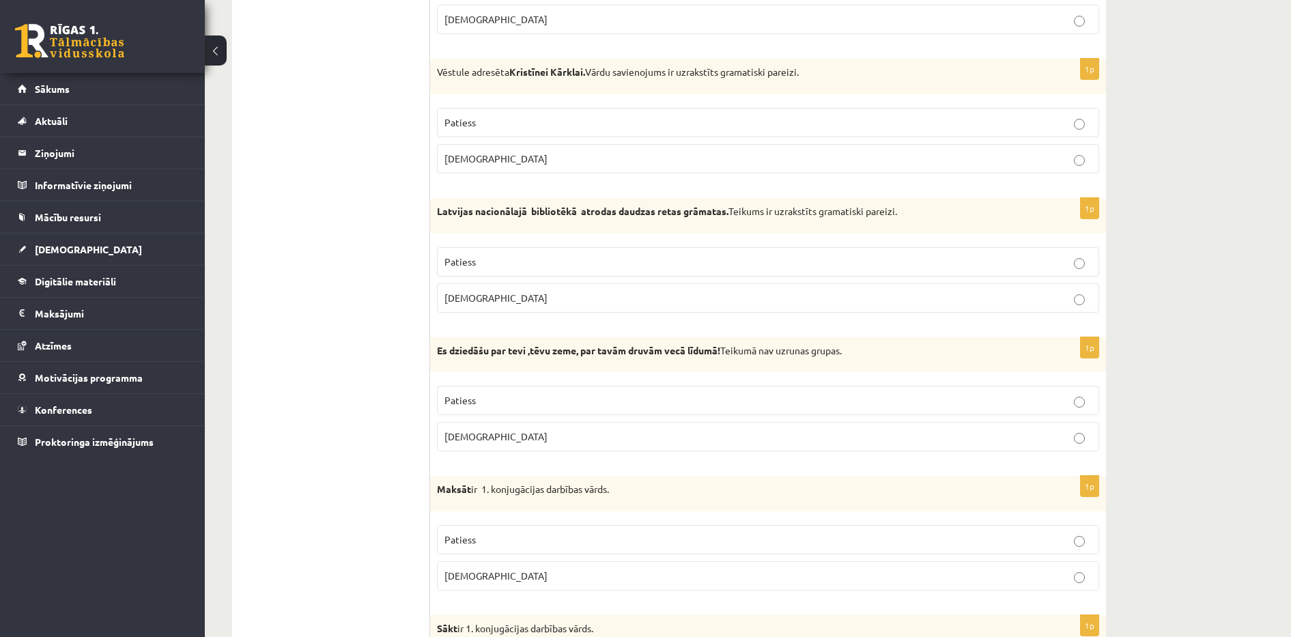
scroll to position [3290, 0]
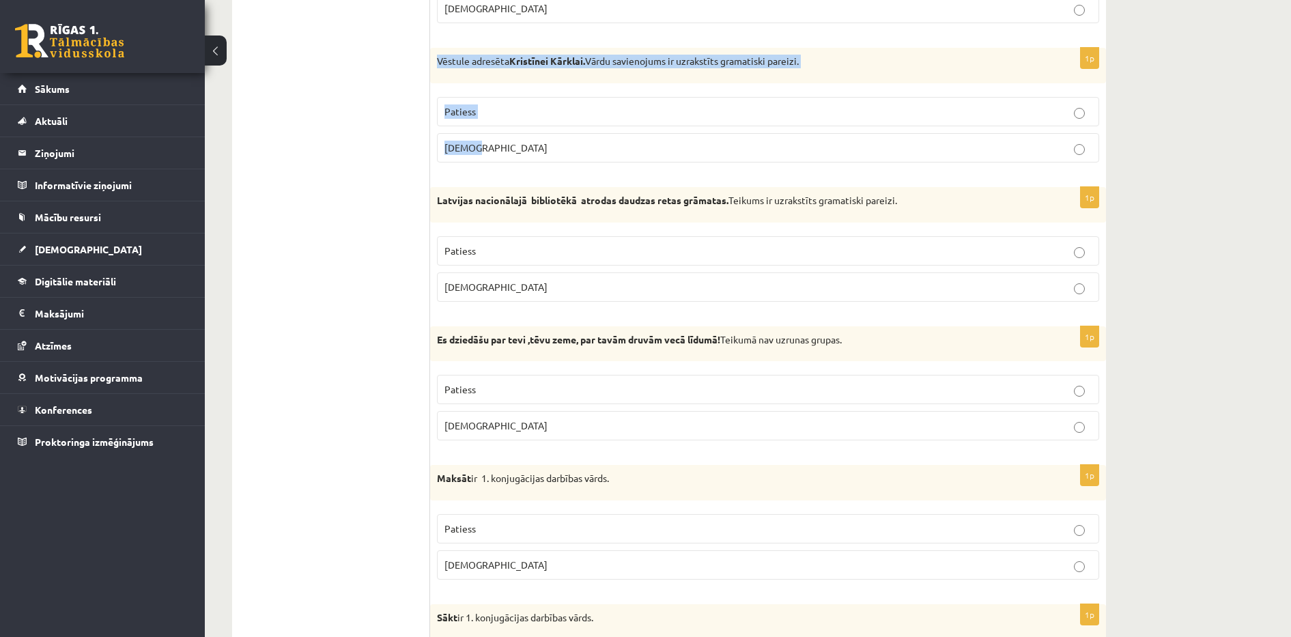
drag, startPoint x: 438, startPoint y: 62, endPoint x: 499, endPoint y: 145, distance: 103.0
click at [499, 145] on div "1p Vēstule adresēta Kristīnei Kārklai. Vārdu savienojums ir uzrakstīts gramatis…" at bounding box center [768, 111] width 676 height 126
click at [460, 112] on span "Patiess" at bounding box center [459, 111] width 31 height 12
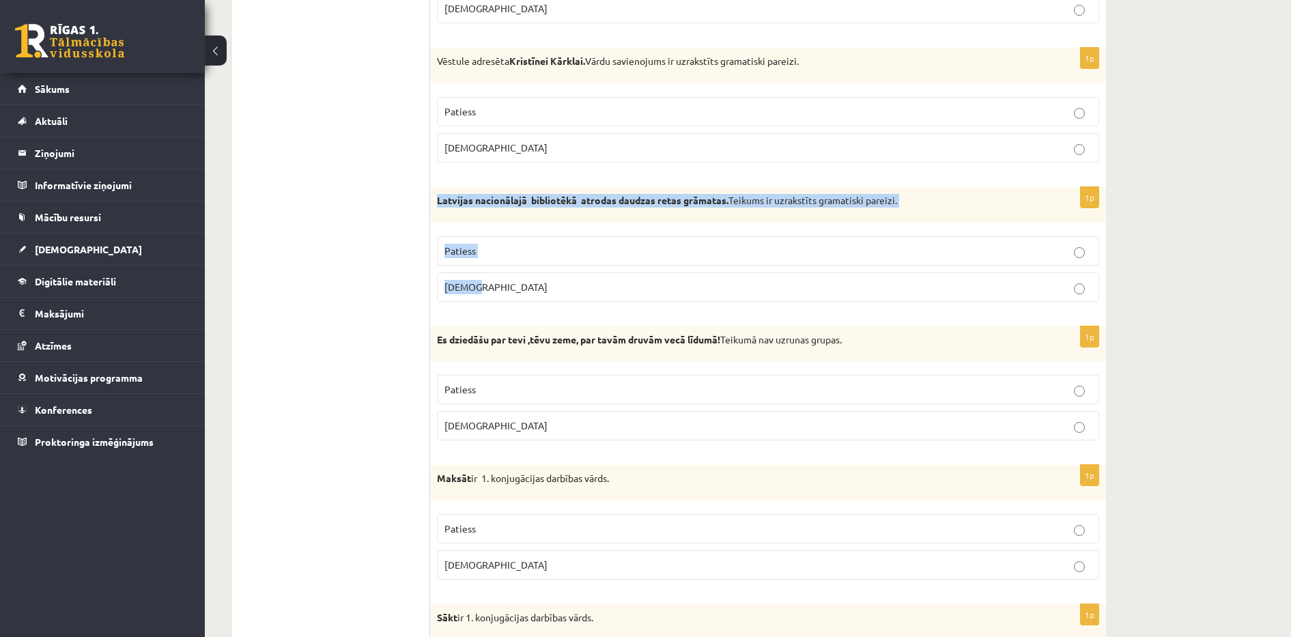
drag, startPoint x: 438, startPoint y: 198, endPoint x: 511, endPoint y: 281, distance: 110.3
click at [511, 281] on div "1p Latvijas nacionālajā bibliotēkā atrodas daudzas retas grāmatas. Teikums ir u…" at bounding box center [768, 250] width 676 height 126
click at [539, 294] on p "Aplams" at bounding box center [767, 287] width 647 height 14
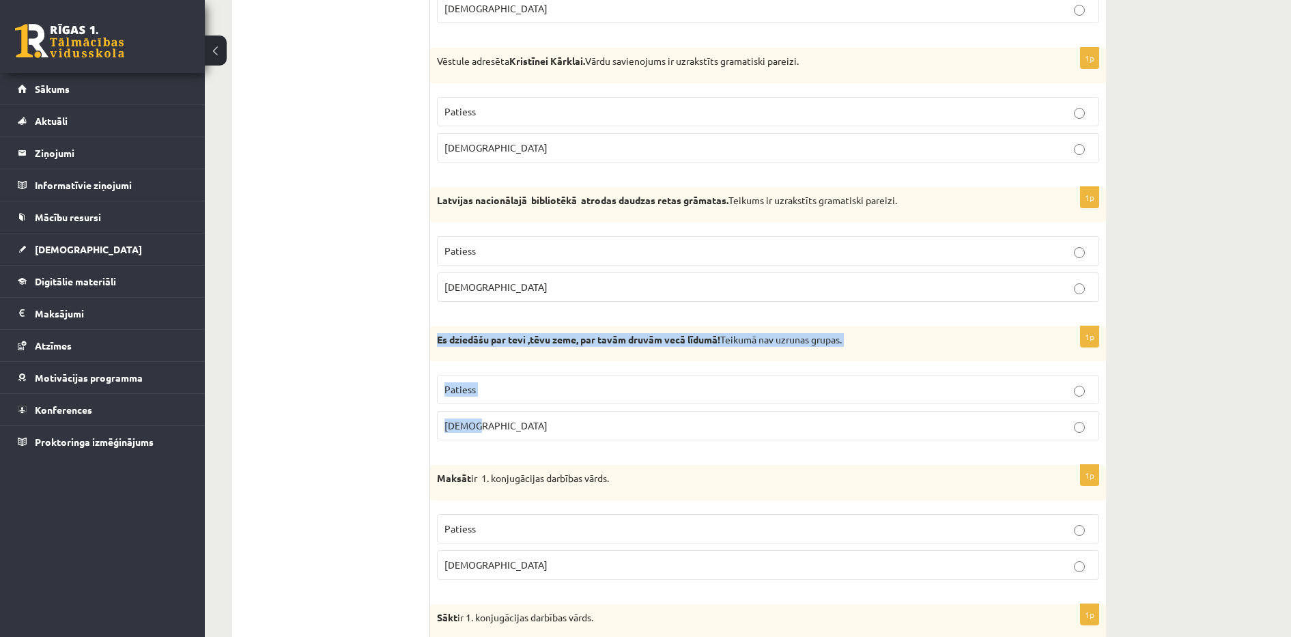
drag, startPoint x: 438, startPoint y: 337, endPoint x: 584, endPoint y: 427, distance: 171.4
click at [584, 427] on div "1p Es dziedāšu par tevi ,tēvu zeme, par tavām druvām vecā līdumā! Teikumā nav u…" at bounding box center [768, 389] width 676 height 126
click at [469, 431] on span "Aplams" at bounding box center [495, 425] width 103 height 12
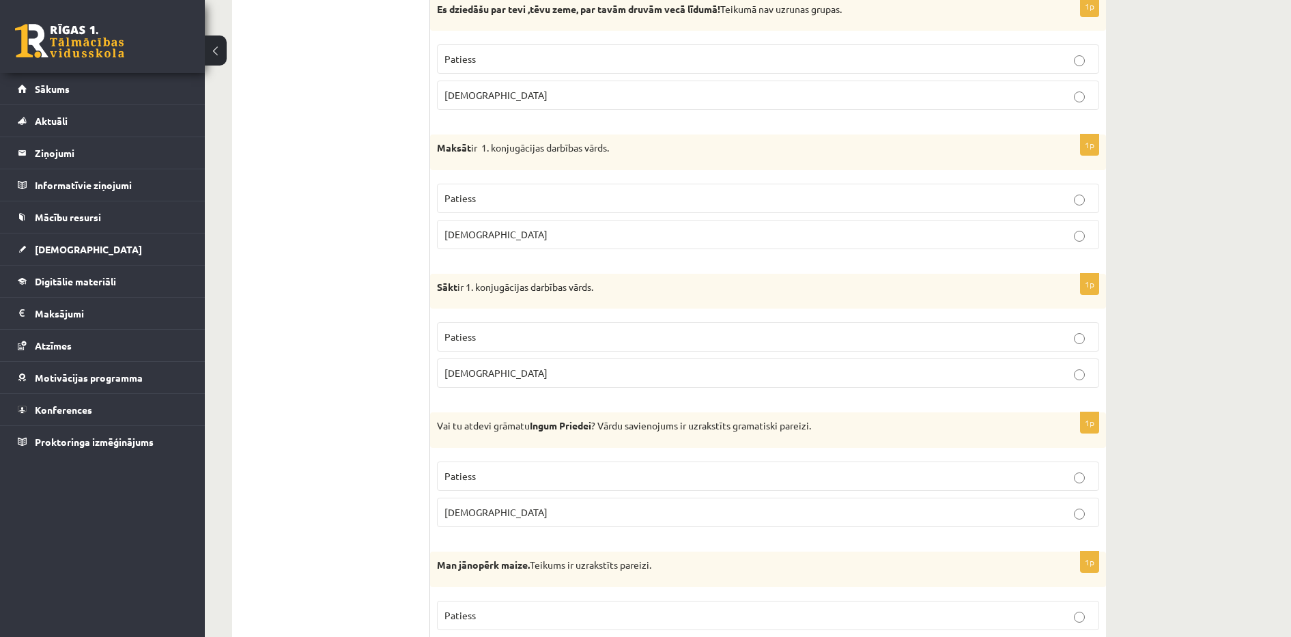
scroll to position [3689, 0]
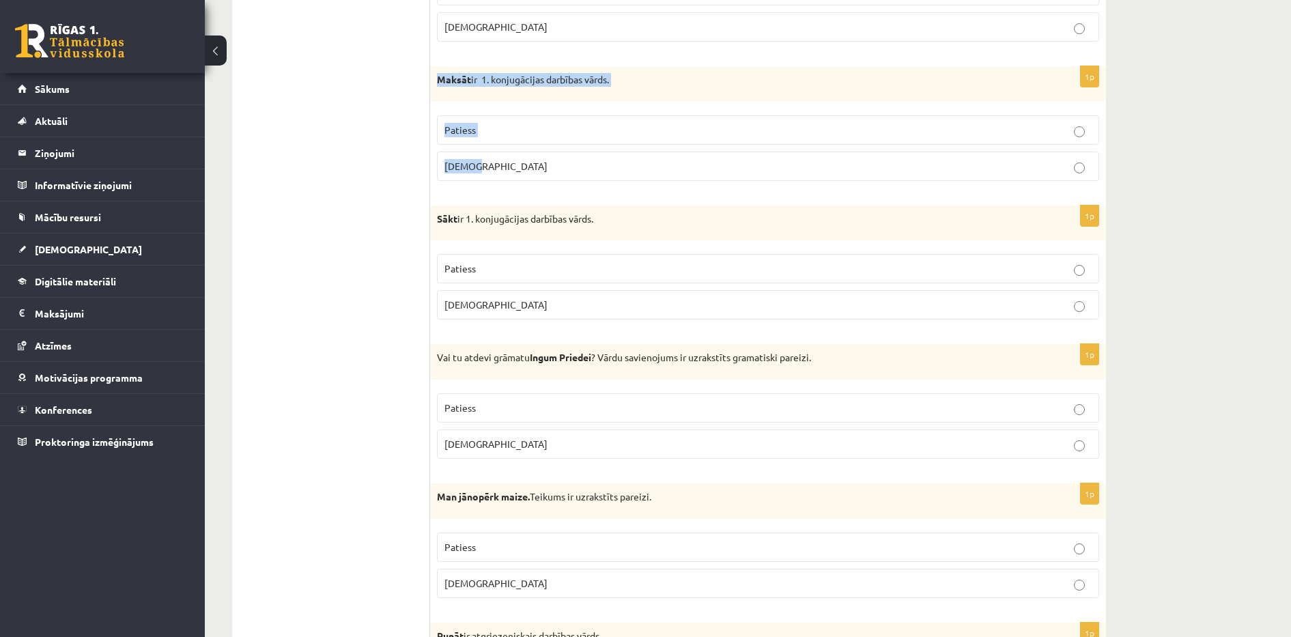
drag, startPoint x: 438, startPoint y: 79, endPoint x: 517, endPoint y: 152, distance: 107.2
click at [517, 152] on div "1p Maksāt ir 1. konjugācijas darbības vārds. Patiess Aplams" at bounding box center [768, 129] width 676 height 126
click at [482, 132] on p "Patiess" at bounding box center [767, 130] width 647 height 14
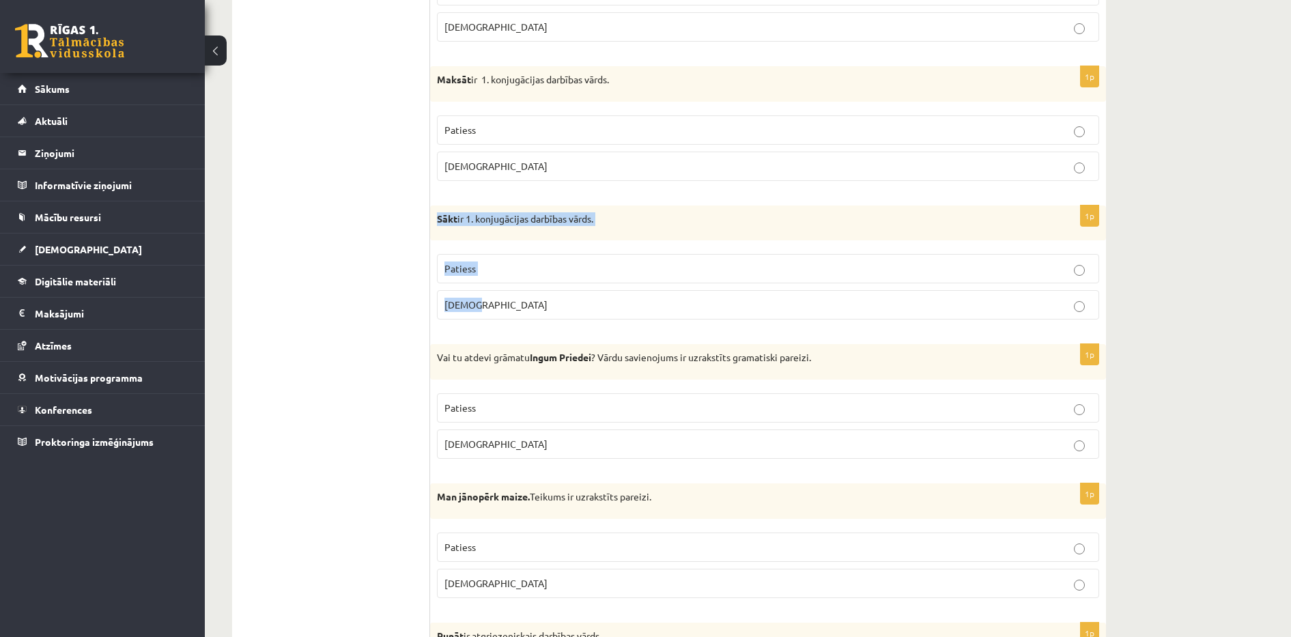
drag, startPoint x: 440, startPoint y: 218, endPoint x: 500, endPoint y: 294, distance: 97.1
click at [500, 294] on div "1p Sākt ir 1. konjugācijas darbības vārds. Patiess Aplams" at bounding box center [768, 268] width 676 height 126
click at [484, 305] on p "Aplams" at bounding box center [767, 305] width 647 height 14
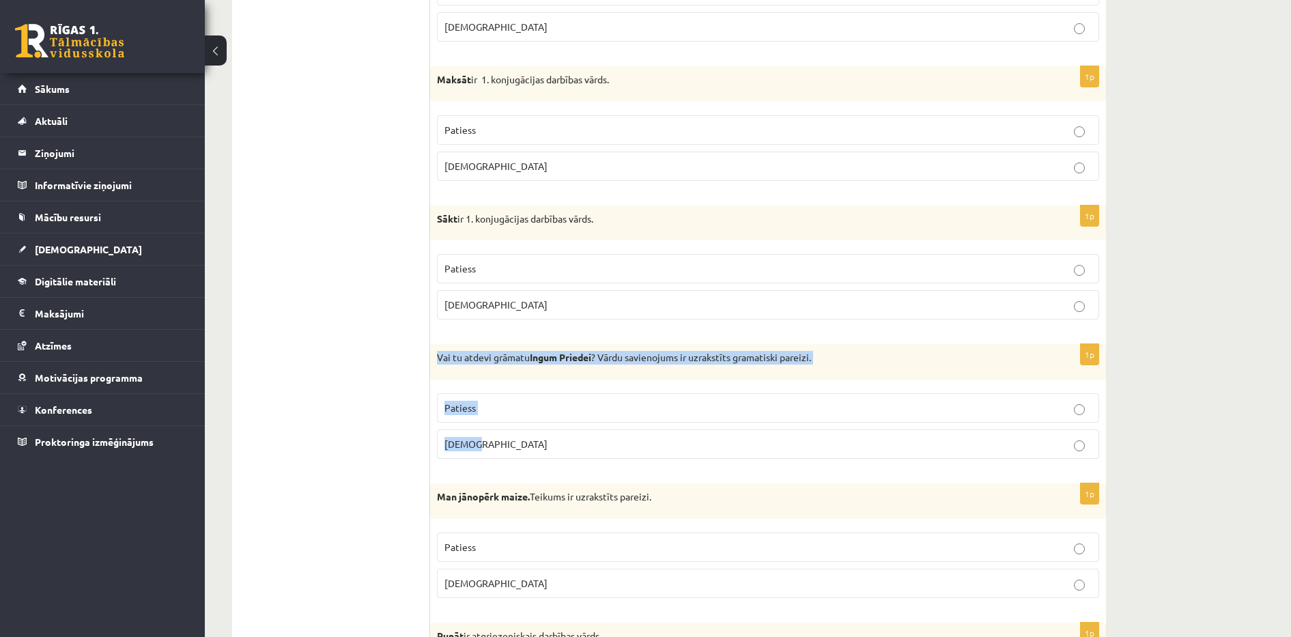
drag, startPoint x: 437, startPoint y: 357, endPoint x: 526, endPoint y: 451, distance: 129.4
click at [526, 451] on div "1p Vai tu atdevi grāmatu Ingum Priedei ? Vārdu savienojums ir uzrakstīts gramat…" at bounding box center [768, 407] width 676 height 126
click at [490, 399] on label "Patiess" at bounding box center [768, 407] width 662 height 29
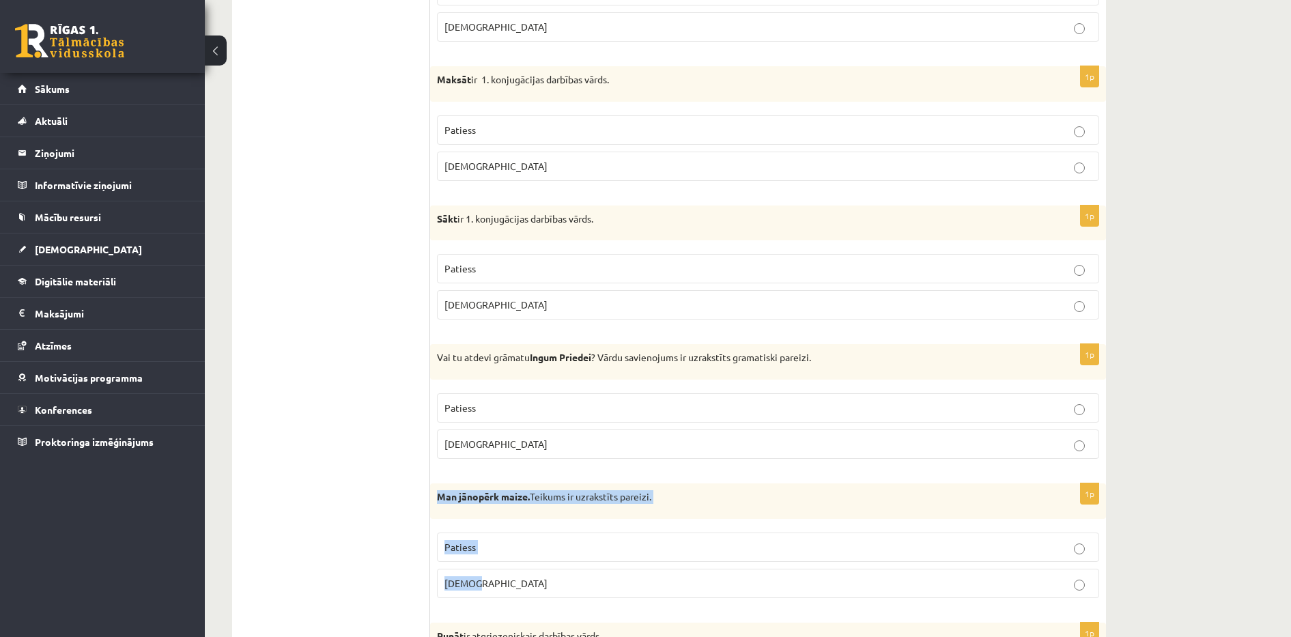
drag, startPoint x: 434, startPoint y: 494, endPoint x: 528, endPoint y: 584, distance: 129.9
click at [528, 584] on div "1p Man jānopērk maize. Teikums ir uzrakstīts pareizi. Patiess Aplams" at bounding box center [768, 546] width 676 height 126
click at [548, 545] on p "Patiess" at bounding box center [767, 547] width 647 height 14
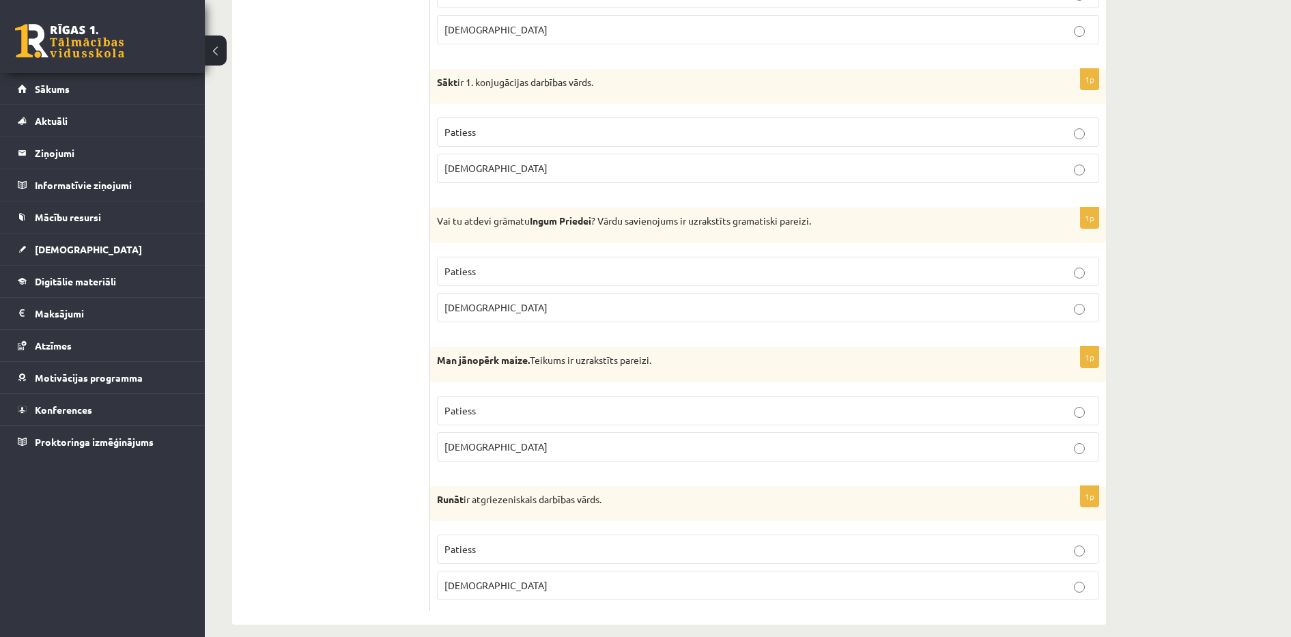
scroll to position [3841, 0]
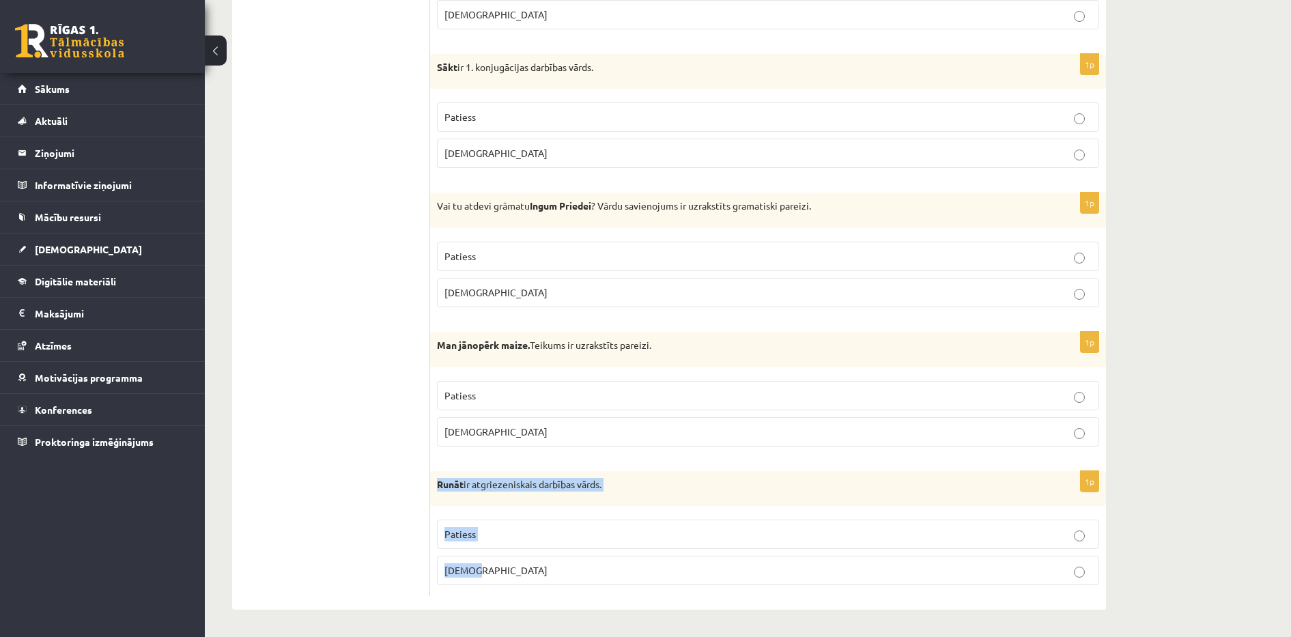
drag, startPoint x: 440, startPoint y: 483, endPoint x: 523, endPoint y: 563, distance: 115.4
click at [523, 563] on div "1p Runāt ir atgriezeniskais darbības vārds. Patiess Aplams" at bounding box center [768, 534] width 676 height 126
click at [477, 572] on p "Aplams" at bounding box center [767, 570] width 647 height 14
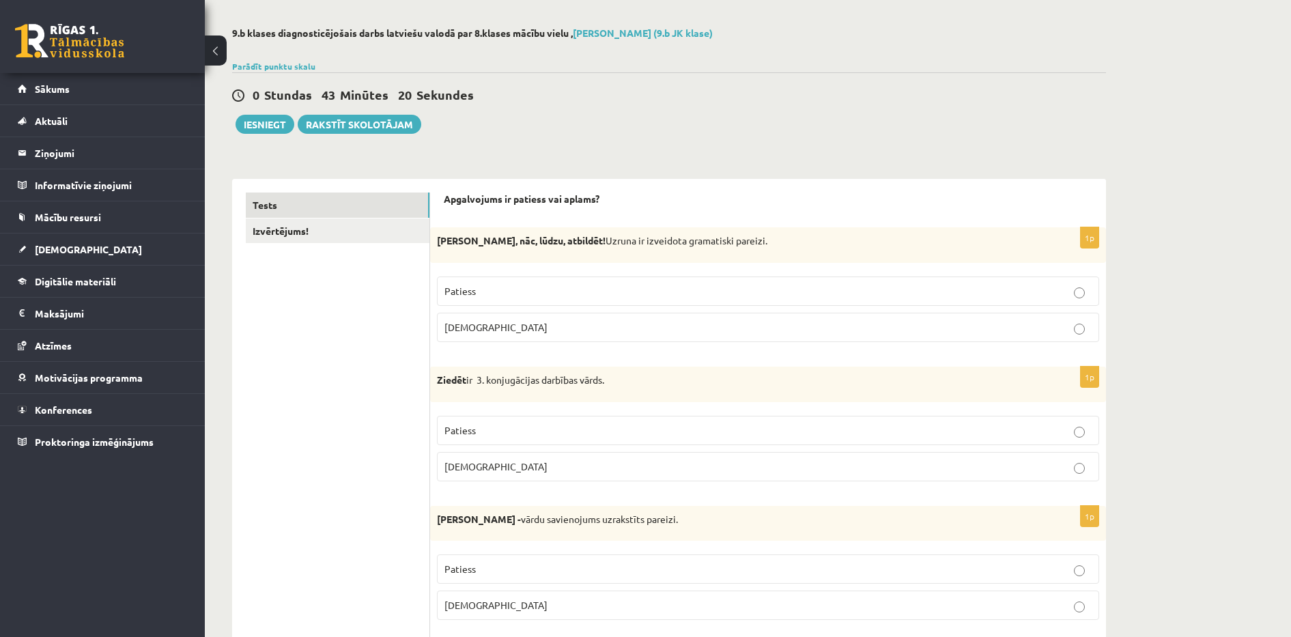
scroll to position [0, 0]
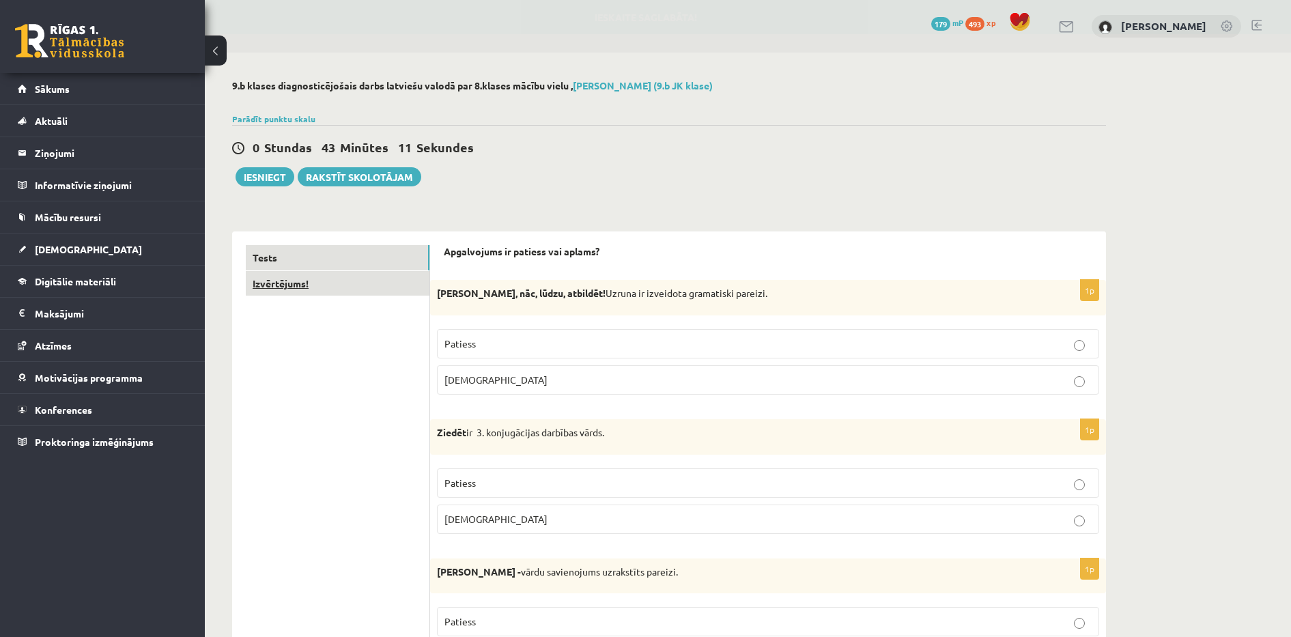
click at [286, 285] on link "Izvērtējums!" at bounding box center [338, 283] width 184 height 25
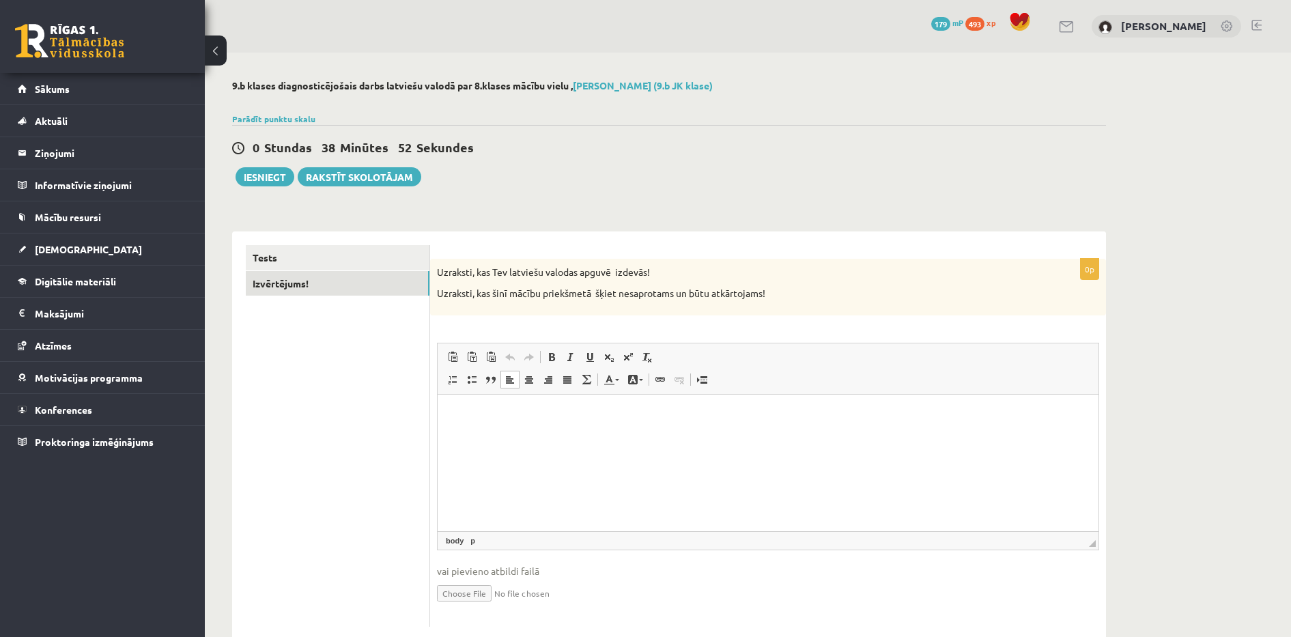
click at [469, 424] on html at bounding box center [768, 415] width 661 height 42
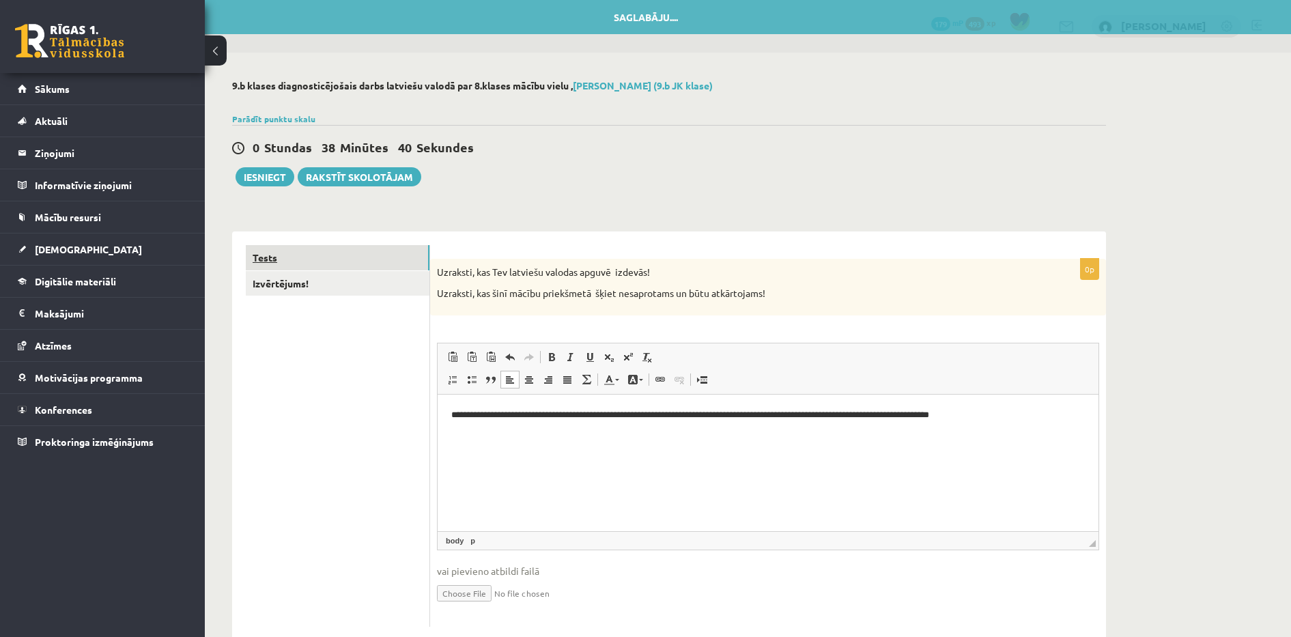
click at [298, 257] on link "Tests" at bounding box center [338, 257] width 184 height 25
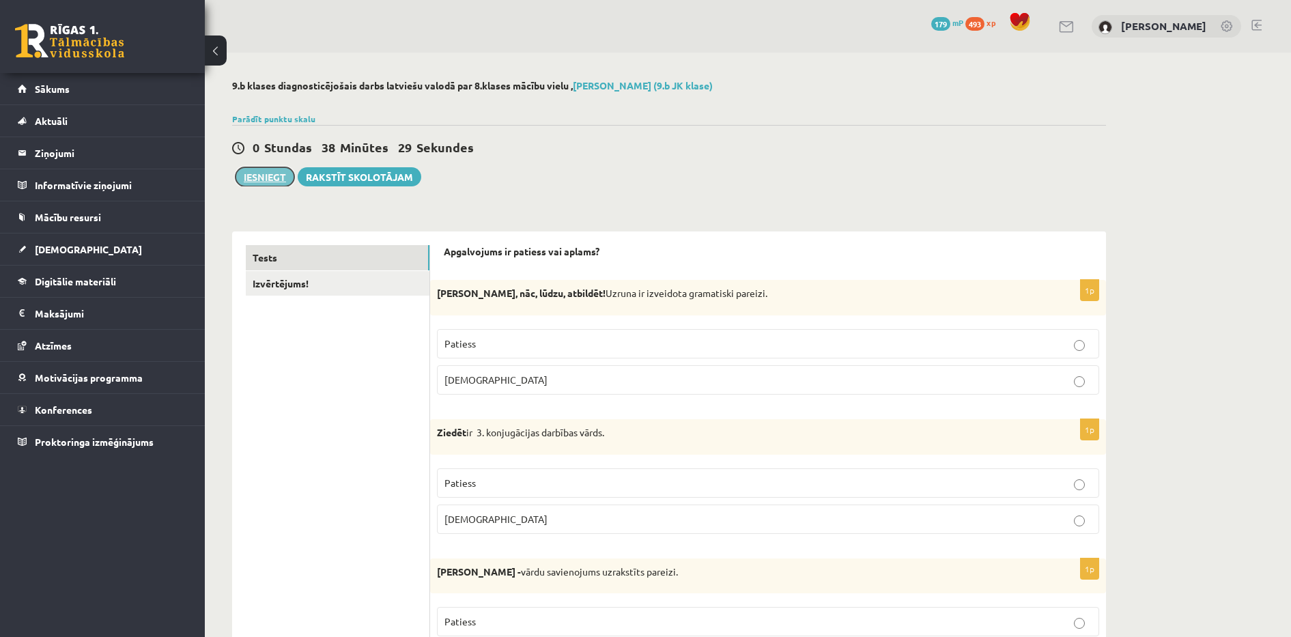
click at [268, 178] on button "Iesniegt" at bounding box center [265, 176] width 59 height 19
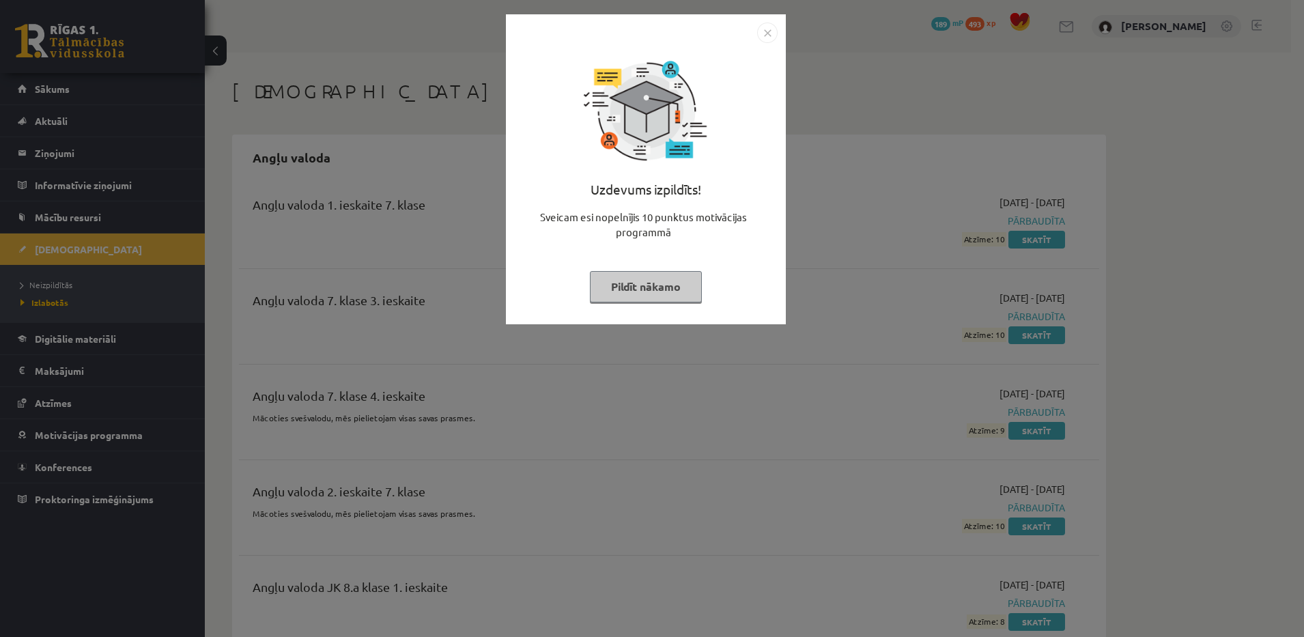
click at [651, 285] on button "Pildīt nākamo" at bounding box center [646, 286] width 112 height 31
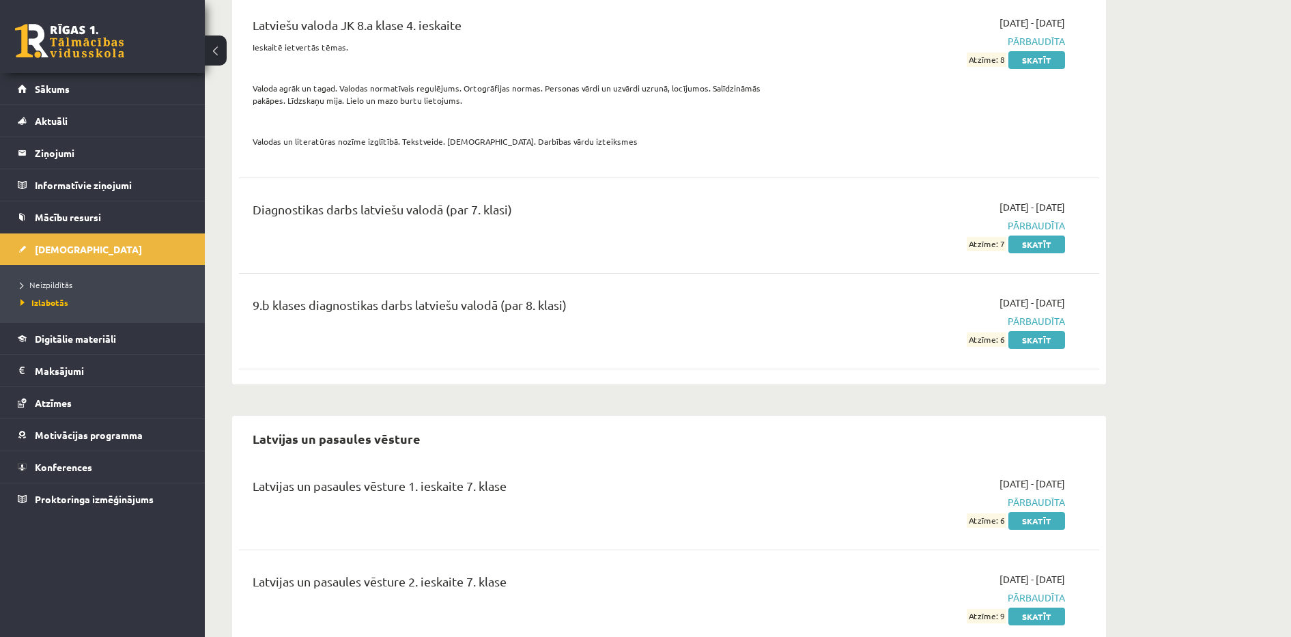
scroll to position [10342, 0]
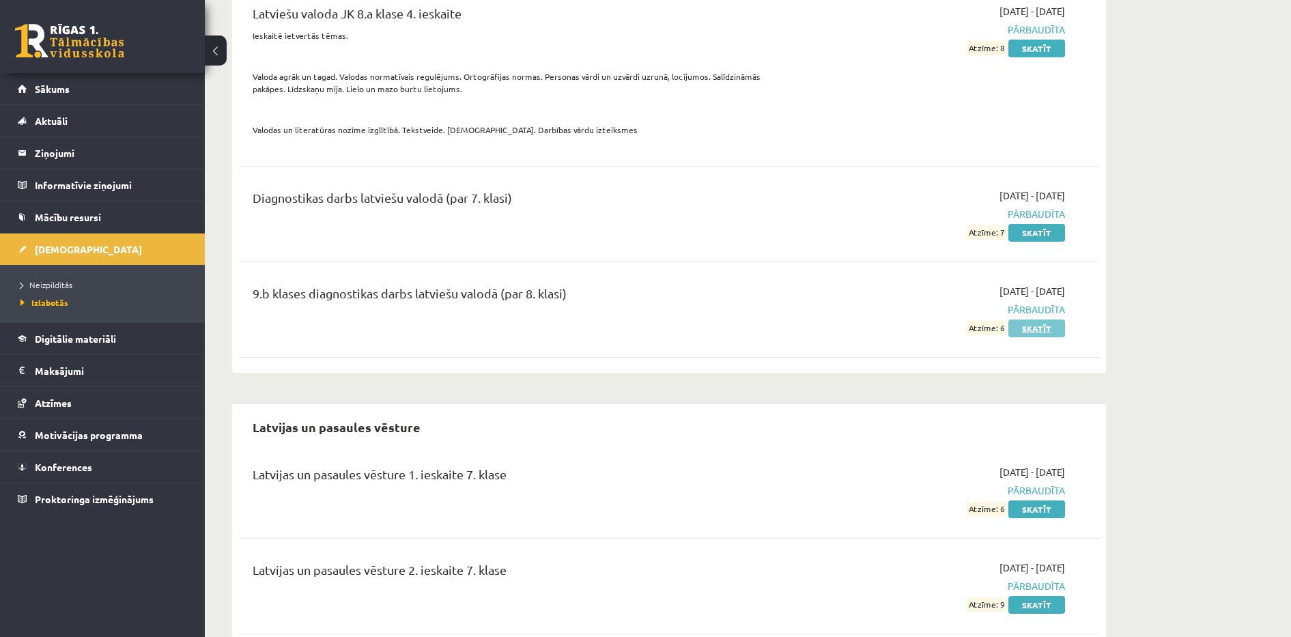
click at [1040, 337] on link "Skatīt" at bounding box center [1036, 329] width 57 height 18
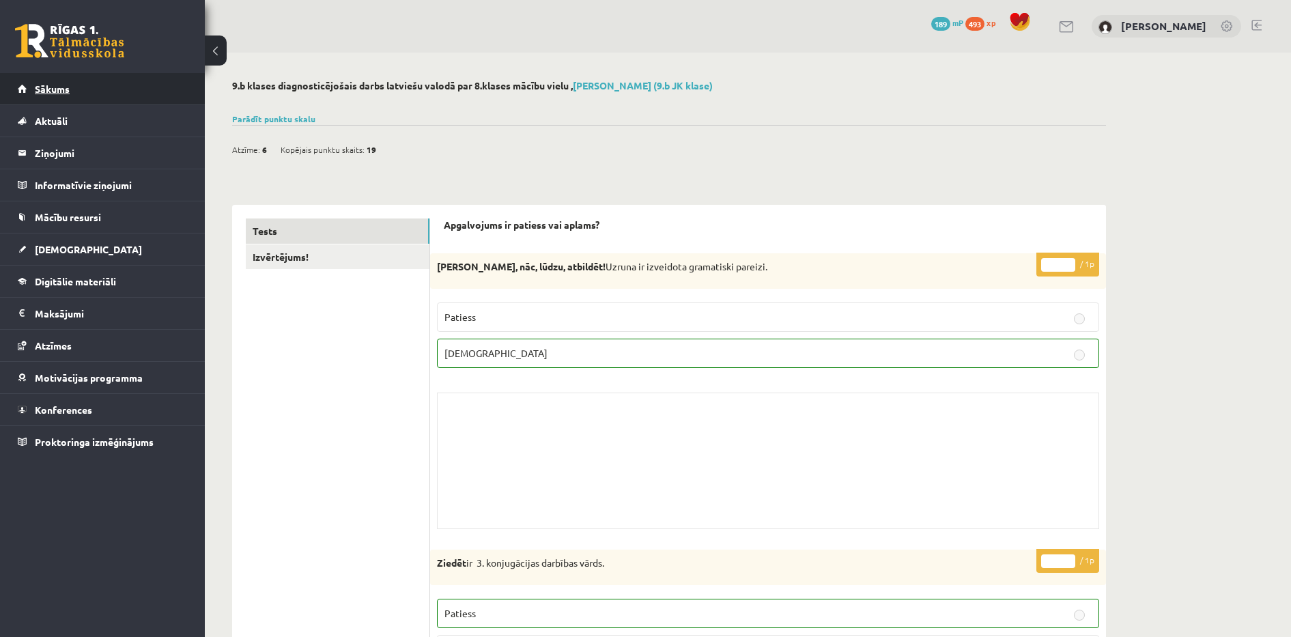
click at [92, 97] on link "Sākums" at bounding box center [103, 88] width 170 height 31
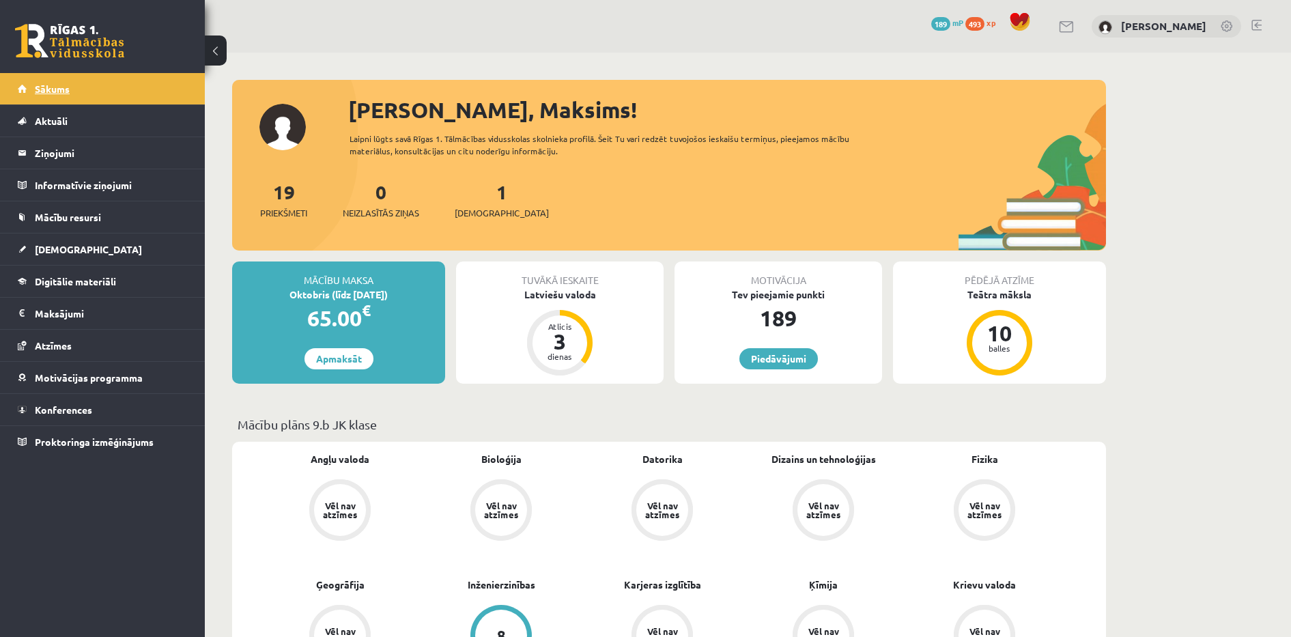
click at [98, 85] on link "Sākums" at bounding box center [103, 88] width 170 height 31
click at [88, 94] on link "Sākums" at bounding box center [103, 88] width 170 height 31
click at [87, 272] on link "Digitālie materiāli" at bounding box center [103, 281] width 170 height 31
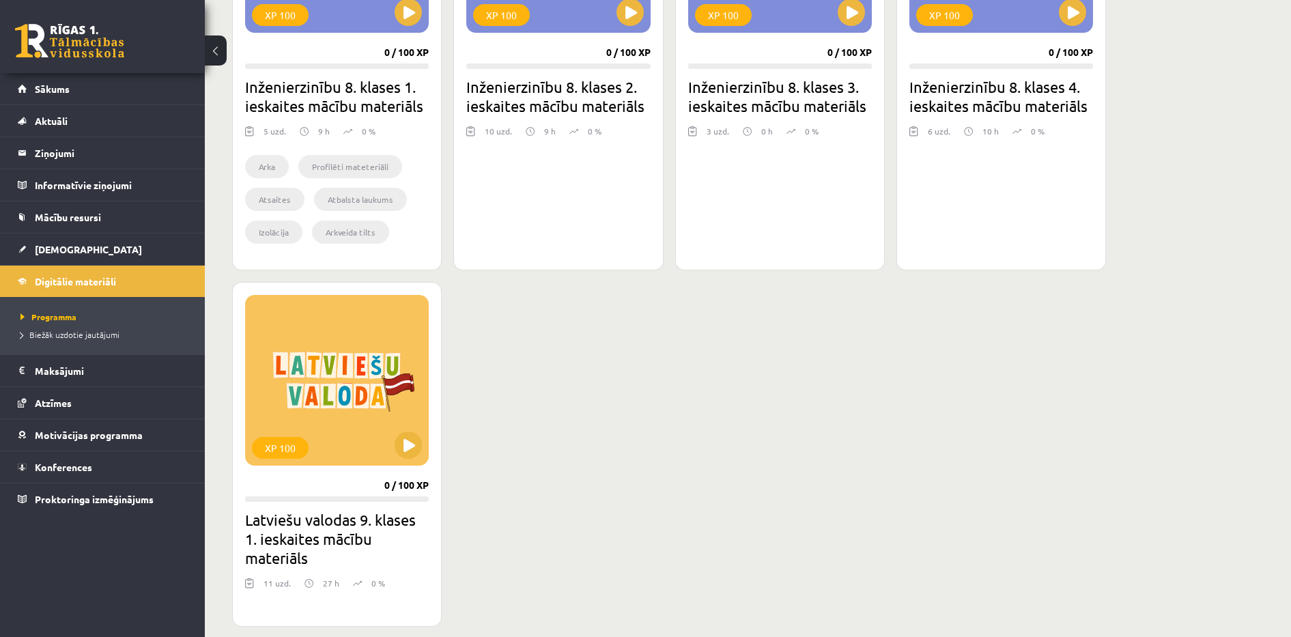
scroll to position [984, 0]
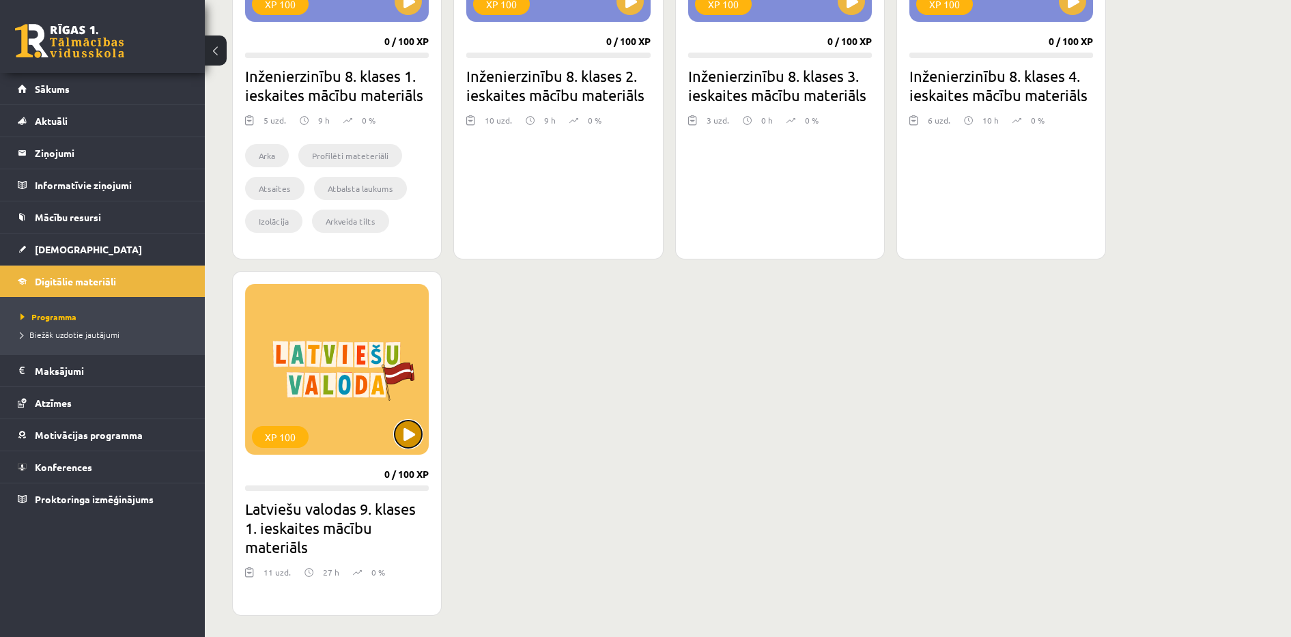
click at [408, 428] on button at bounding box center [408, 434] width 27 height 27
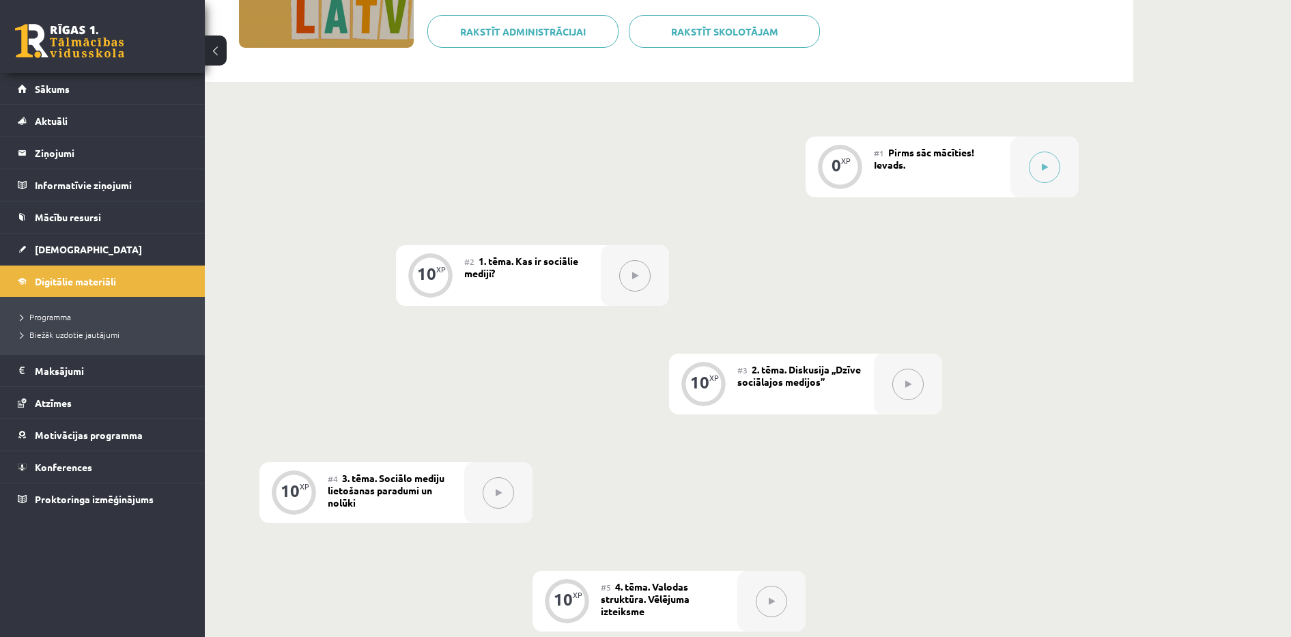
scroll to position [196, 0]
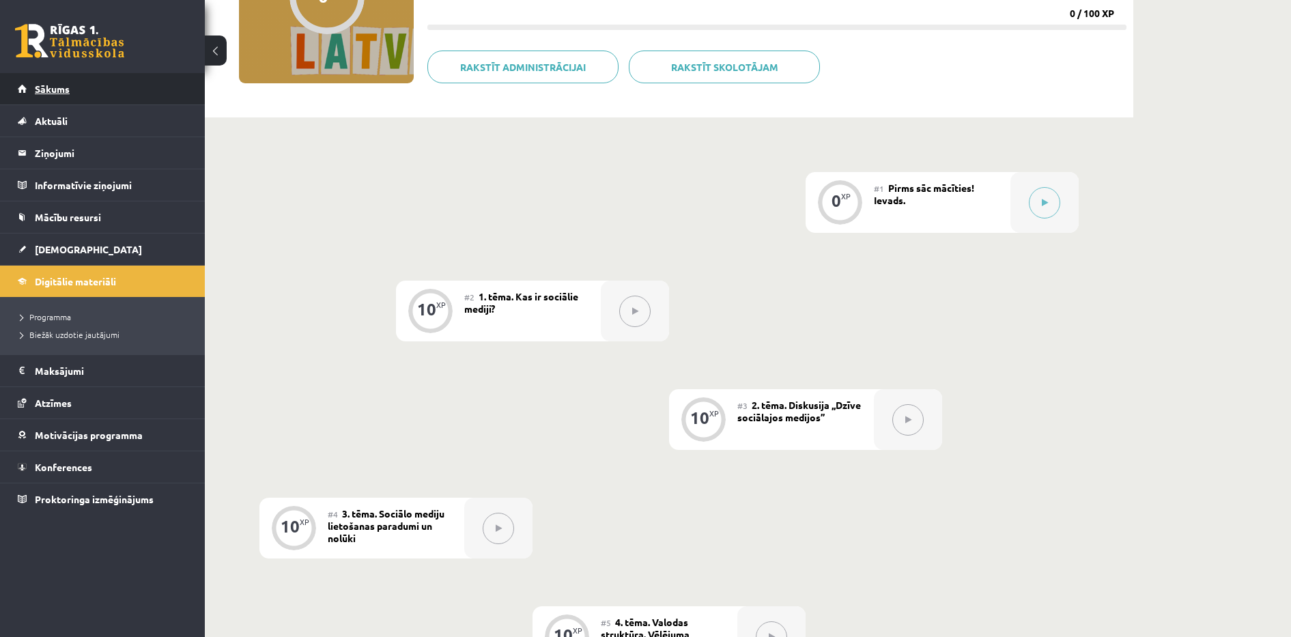
click at [43, 93] on span "Sākums" at bounding box center [52, 89] width 35 height 12
